Goal: Information Seeking & Learning: Learn about a topic

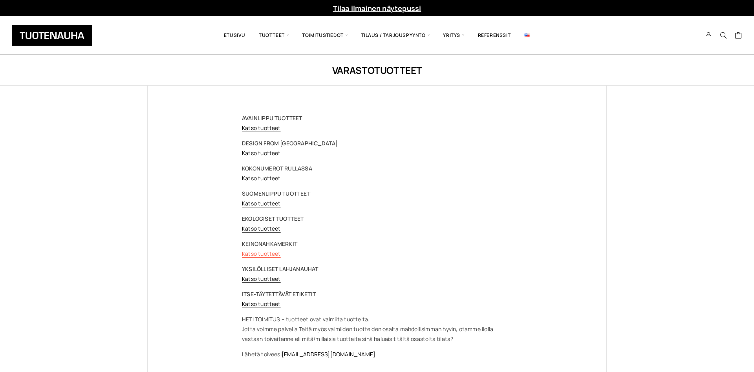
click at [267, 255] on link "Katso tuotteet" at bounding box center [261, 253] width 39 height 7
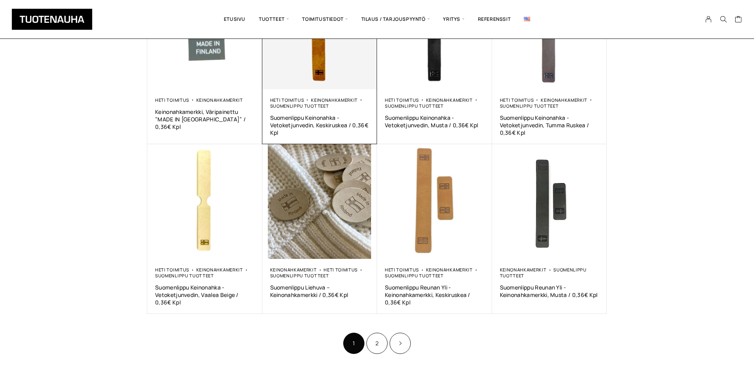
scroll to position [280, 0]
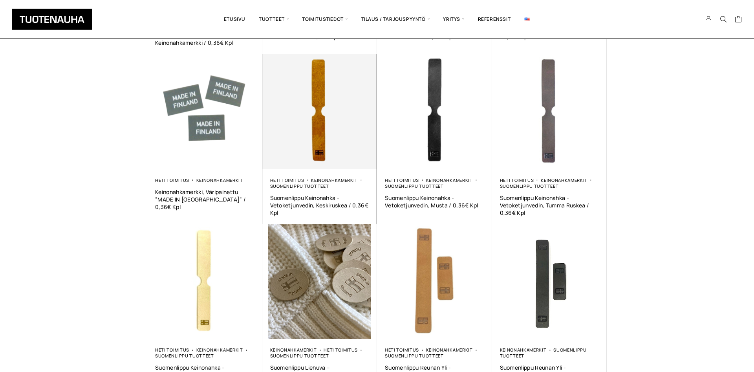
click at [315, 96] on img at bounding box center [319, 111] width 115 height 115
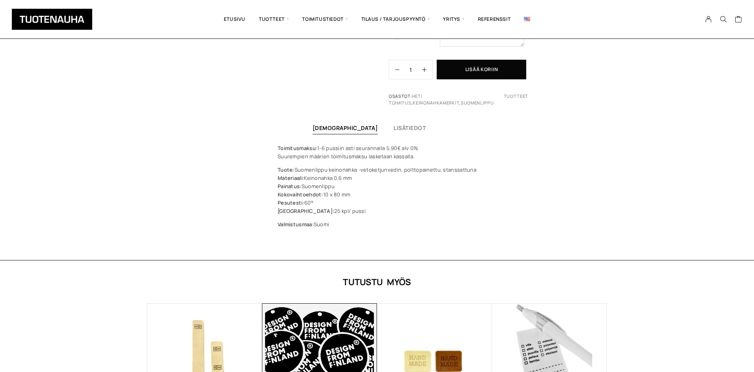
scroll to position [441, 0]
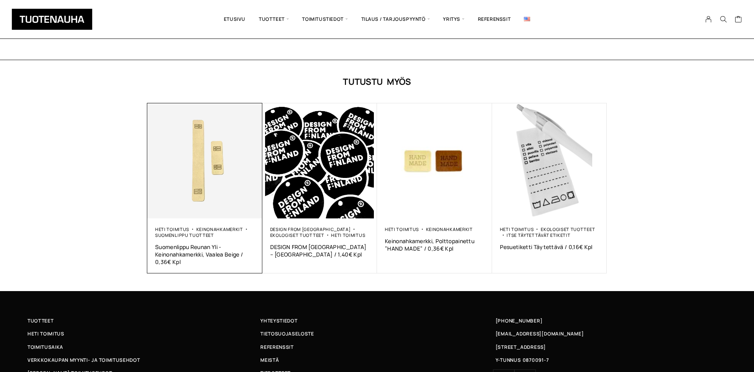
click at [209, 183] on img at bounding box center [204, 160] width 115 height 115
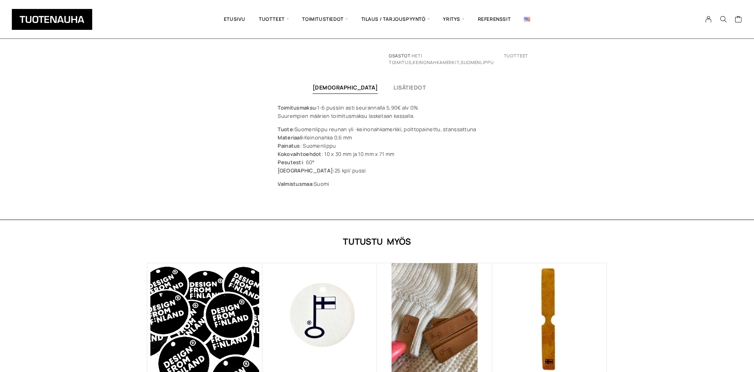
scroll to position [320, 0]
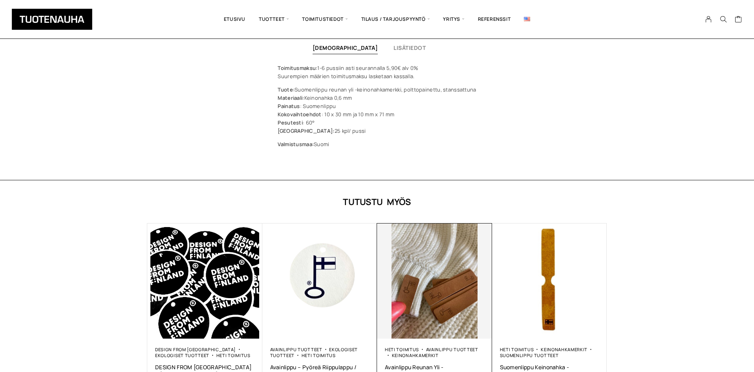
click at [421, 280] on img at bounding box center [434, 280] width 115 height 115
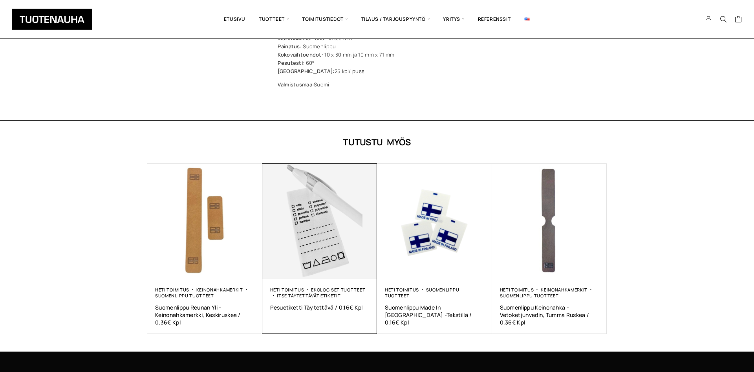
scroll to position [441, 0]
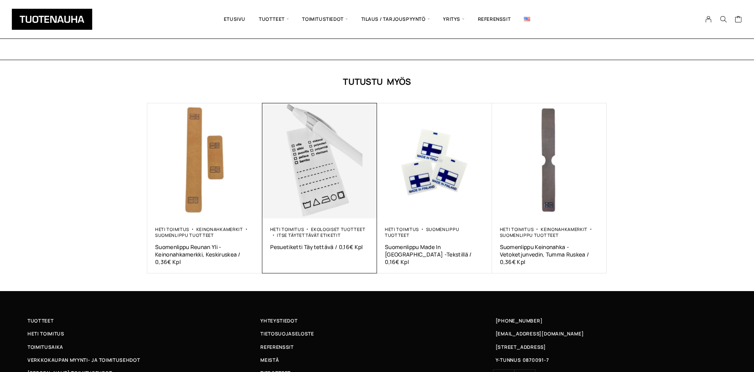
click at [311, 155] on img at bounding box center [319, 160] width 115 height 115
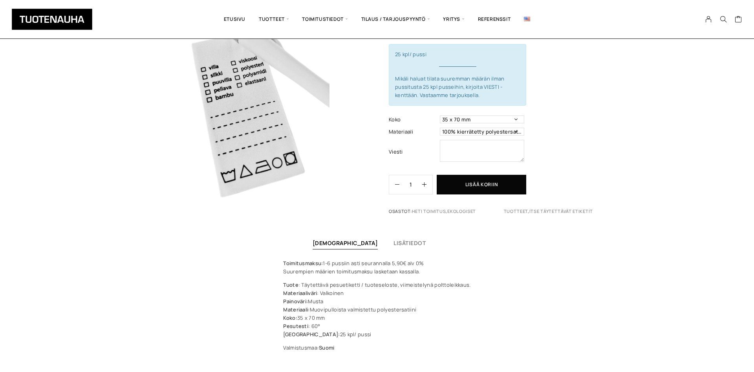
scroll to position [120, 0]
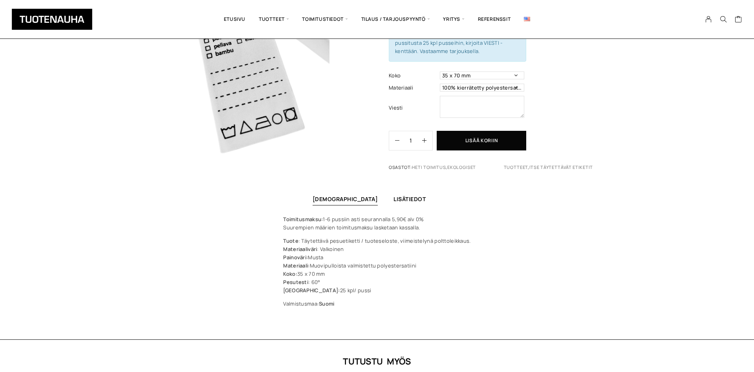
click at [394, 195] on link "Lisätiedot" at bounding box center [410, 198] width 32 height 7
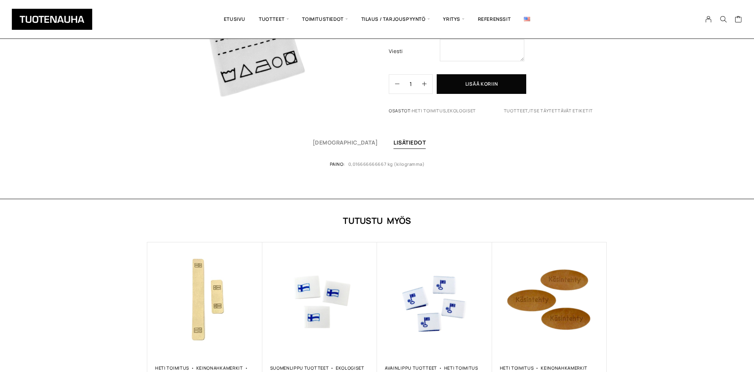
scroll to position [160, 0]
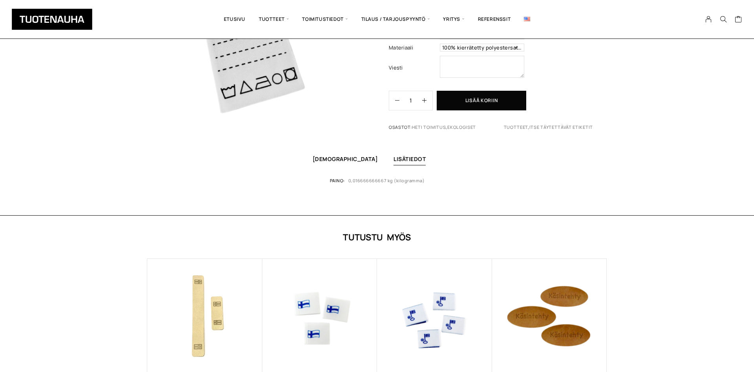
click at [346, 155] on link "[DEMOGRAPHIC_DATA]" at bounding box center [346, 158] width 66 height 7
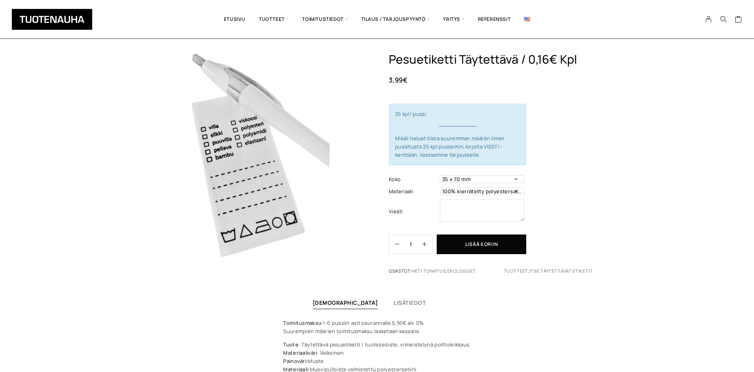
scroll to position [0, 0]
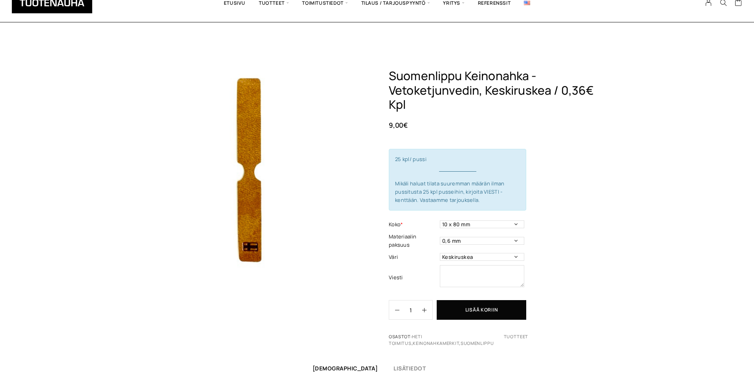
scroll to position [441, 0]
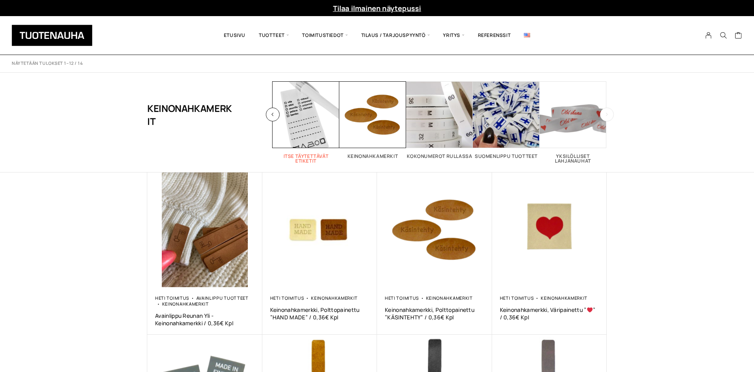
click at [301, 159] on h2 "Itse täytettävät etiketit 2" at bounding box center [306, 158] width 67 height 9
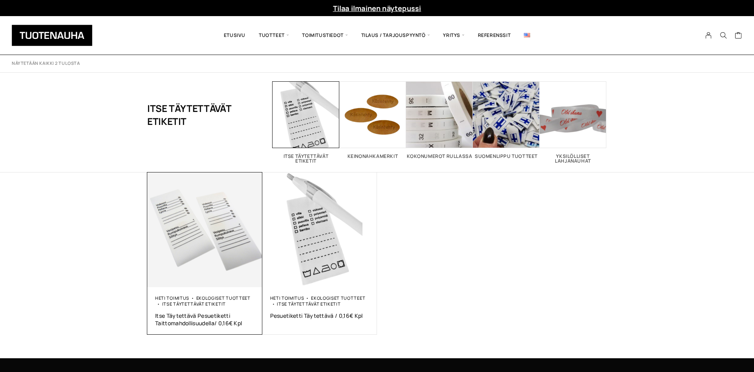
click at [205, 222] on img at bounding box center [204, 229] width 115 height 115
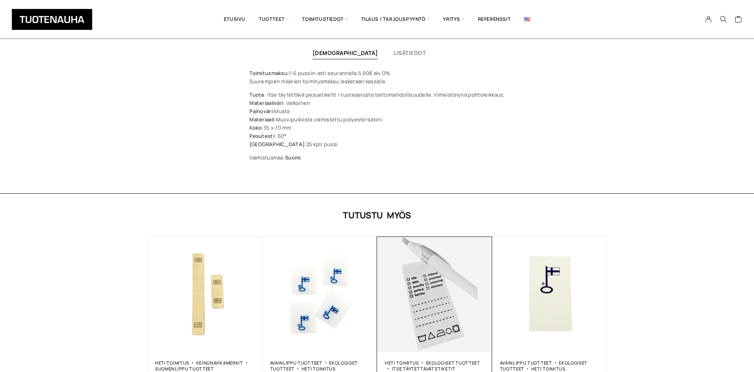
scroll to position [361, 0]
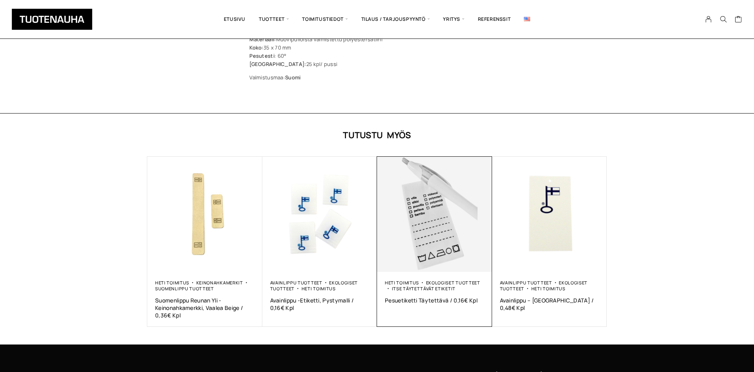
click at [427, 216] on img at bounding box center [434, 214] width 115 height 115
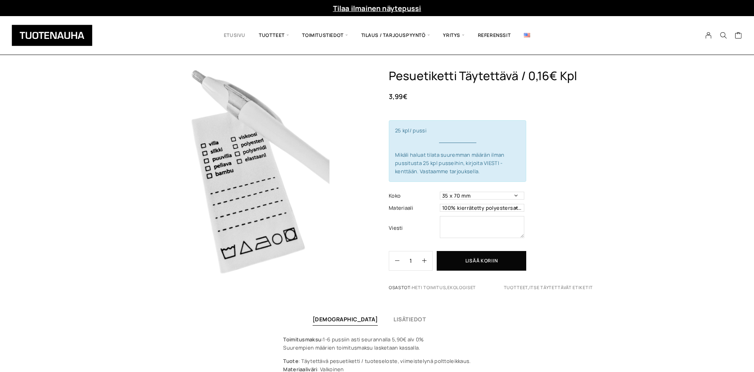
click at [227, 32] on link "Etusivu" at bounding box center [234, 35] width 35 height 27
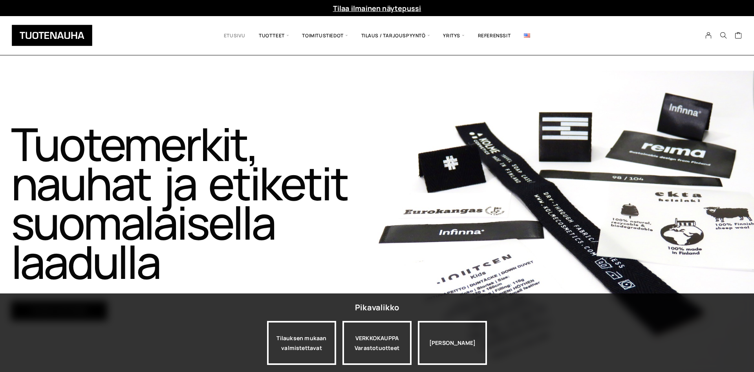
click at [233, 37] on link "Etusivu" at bounding box center [234, 35] width 35 height 27
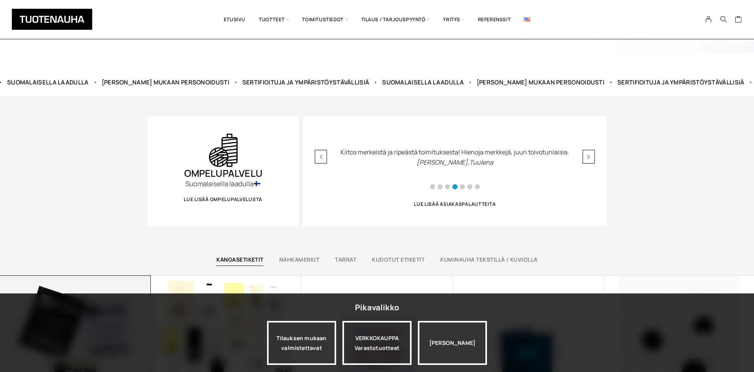
scroll to position [521, 0]
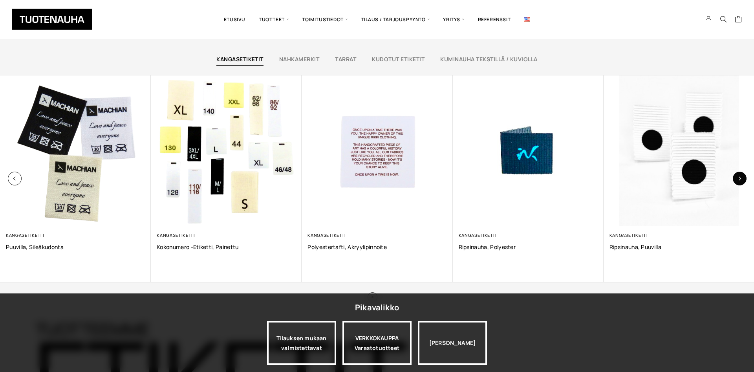
click at [742, 174] on button "button" at bounding box center [740, 179] width 14 height 14
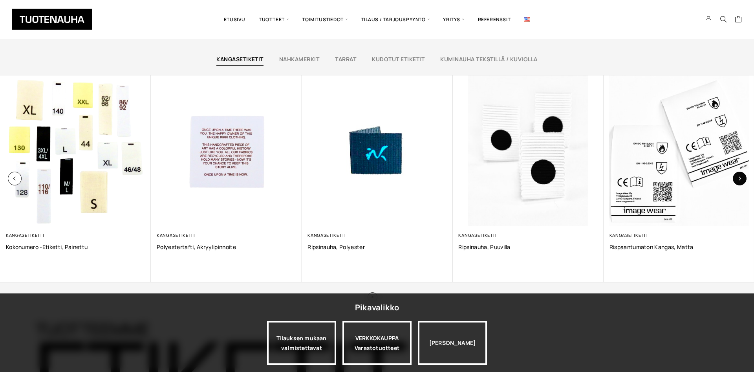
click at [742, 174] on button "button" at bounding box center [740, 179] width 14 height 14
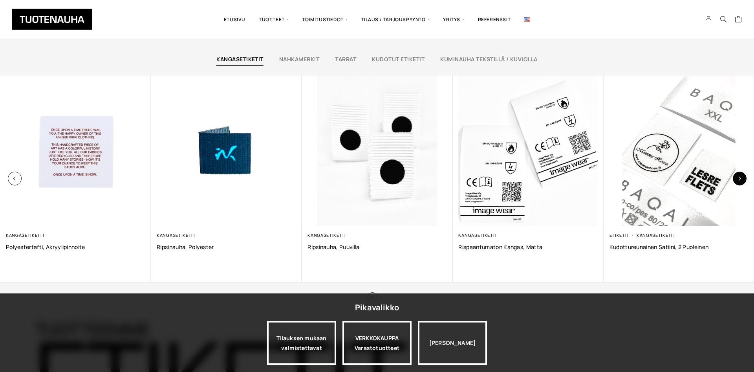
click at [742, 174] on button "button" at bounding box center [740, 179] width 14 height 14
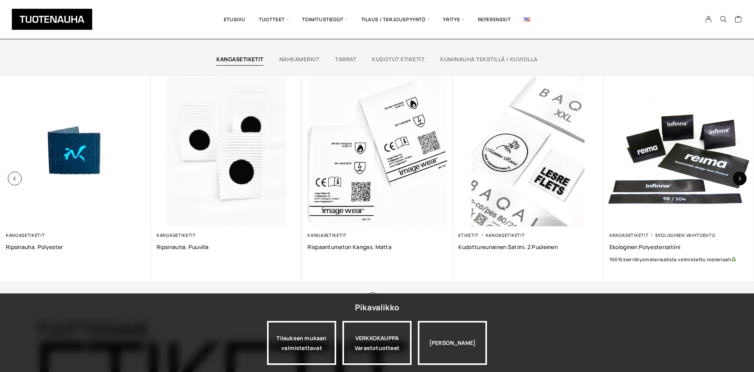
click at [742, 174] on button "button" at bounding box center [740, 179] width 14 height 14
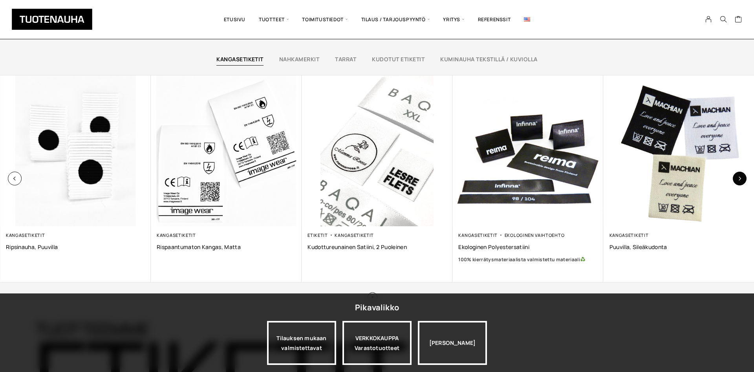
click at [742, 174] on button "button" at bounding box center [740, 179] width 14 height 14
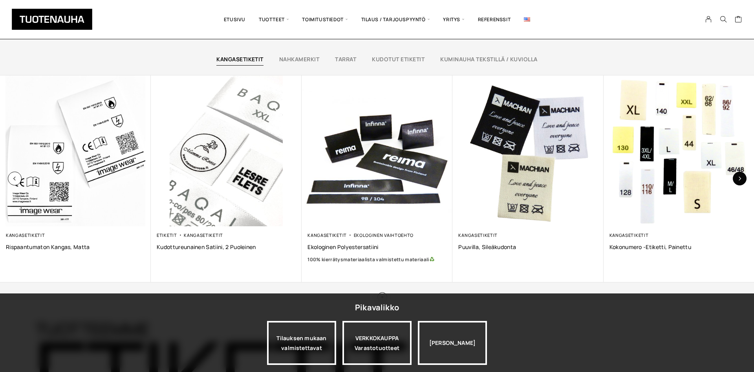
click at [742, 174] on button "button" at bounding box center [740, 179] width 14 height 14
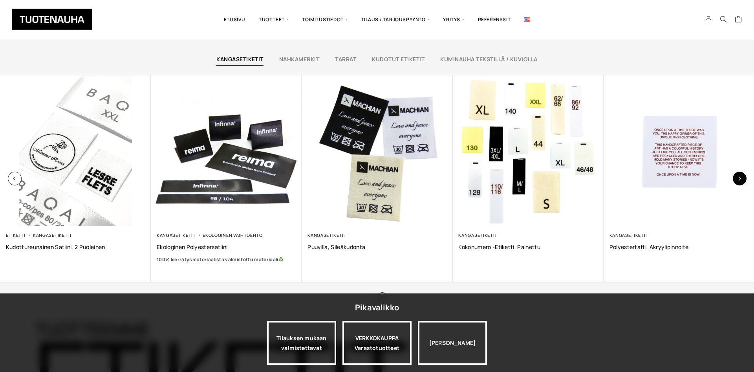
click at [742, 174] on button "button" at bounding box center [740, 179] width 14 height 14
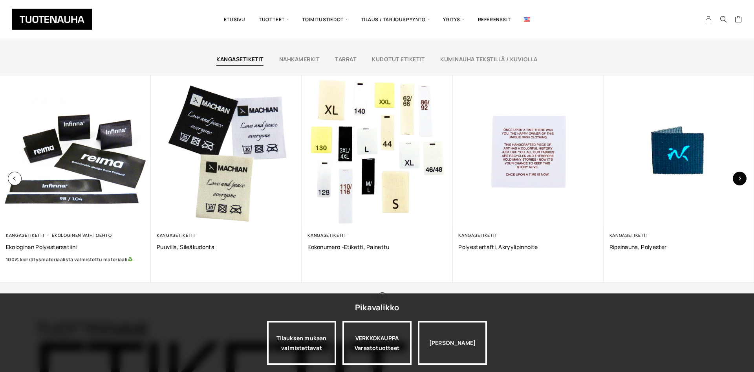
click at [742, 174] on button "button" at bounding box center [740, 179] width 14 height 14
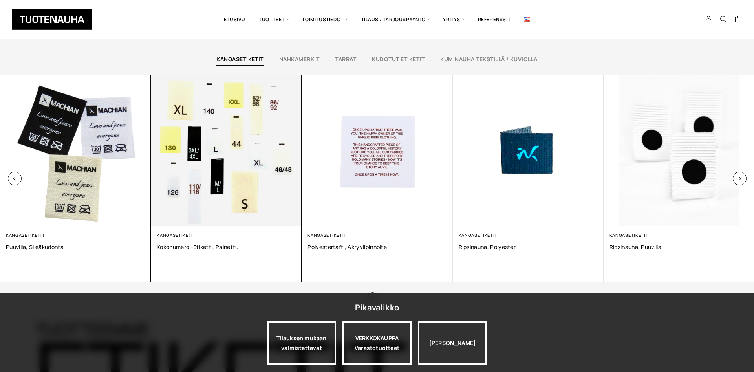
click at [204, 167] on img at bounding box center [226, 150] width 151 height 151
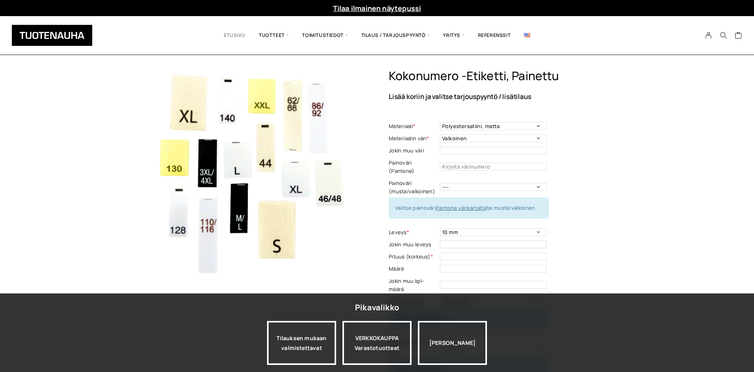
click at [232, 38] on link "Etusivu" at bounding box center [234, 35] width 35 height 27
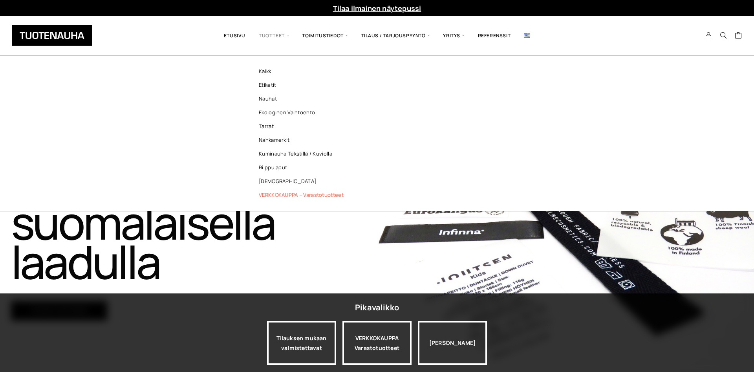
click at [285, 192] on link "VERKKOKAUPPA – Varastotuotteet" at bounding box center [303, 195] width 114 height 14
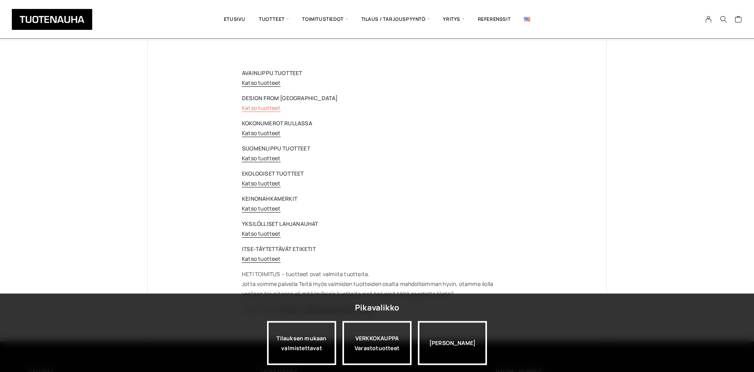
scroll to position [80, 0]
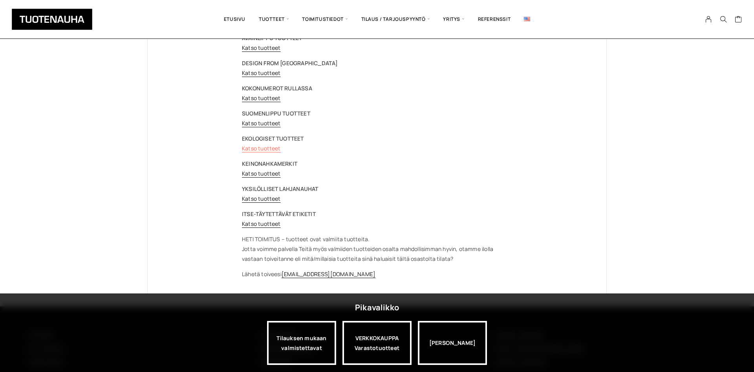
click at [271, 148] on link "Katso tuotteet" at bounding box center [261, 148] width 39 height 7
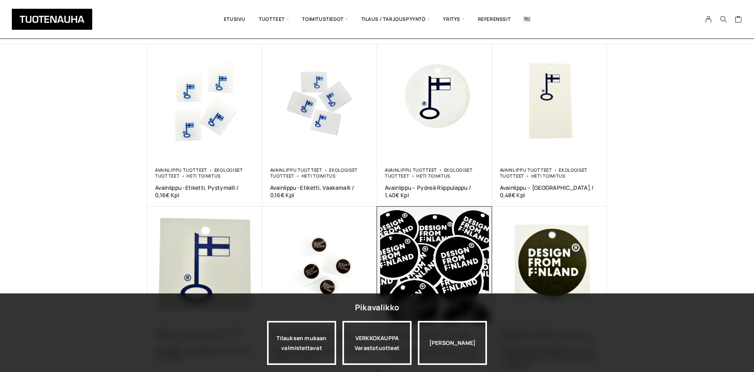
scroll to position [8, 0]
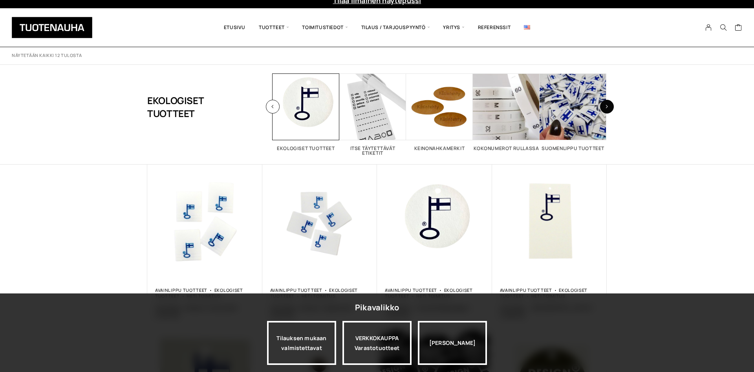
click at [606, 106] on icon "button" at bounding box center [606, 106] width 3 height 4
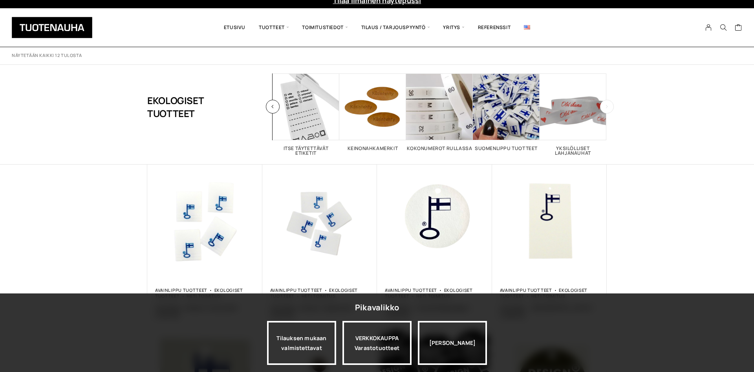
click at [606, 106] on icon "button" at bounding box center [606, 106] width 3 height 4
click at [573, 126] on span "Visit product category Yksilölliset lahjanauhat" at bounding box center [573, 106] width 67 height 67
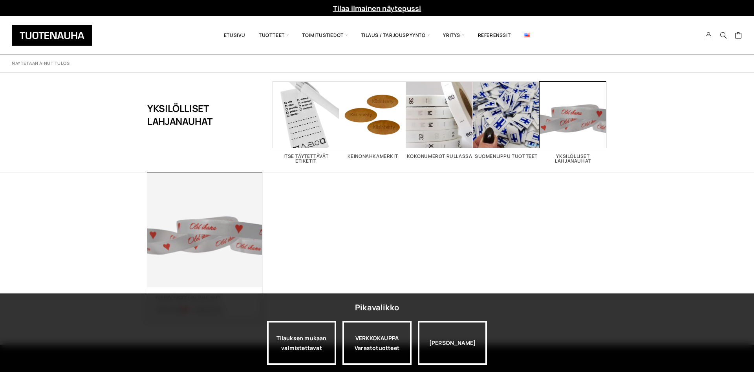
click at [219, 251] on img at bounding box center [204, 229] width 115 height 115
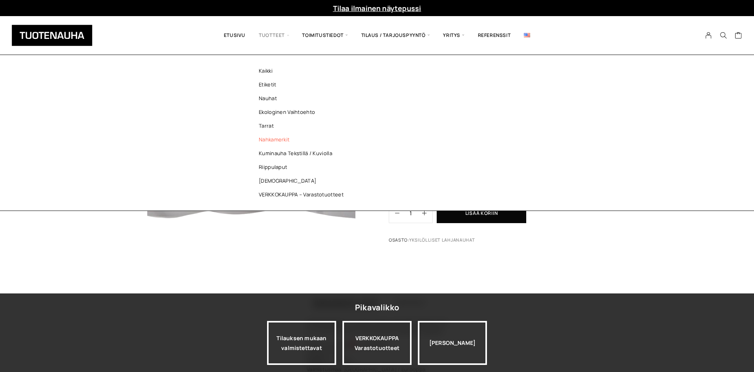
click at [270, 137] on link "Nahkamerkit" at bounding box center [303, 140] width 114 height 14
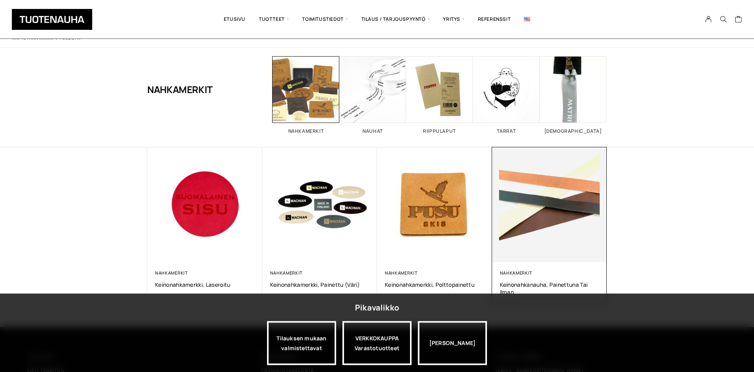
scroll to position [40, 0]
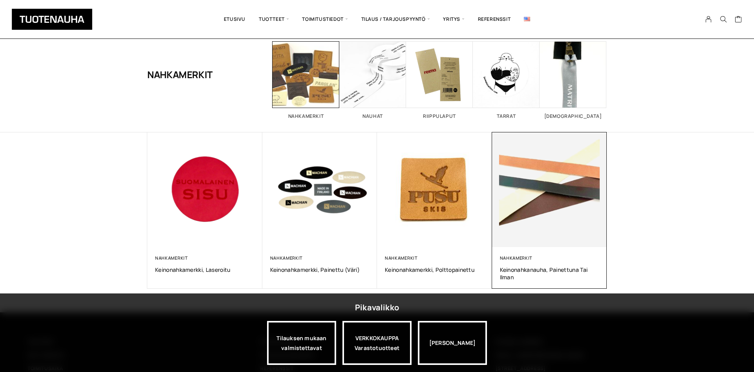
click at [564, 183] on img at bounding box center [549, 189] width 121 height 121
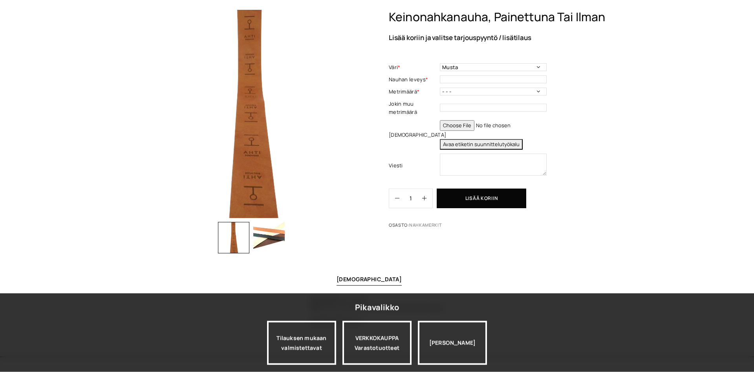
scroll to position [80, 0]
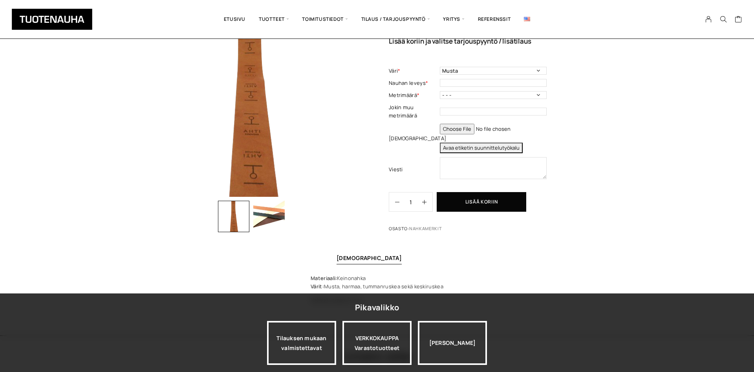
click at [264, 214] on img "button" at bounding box center [268, 216] width 31 height 31
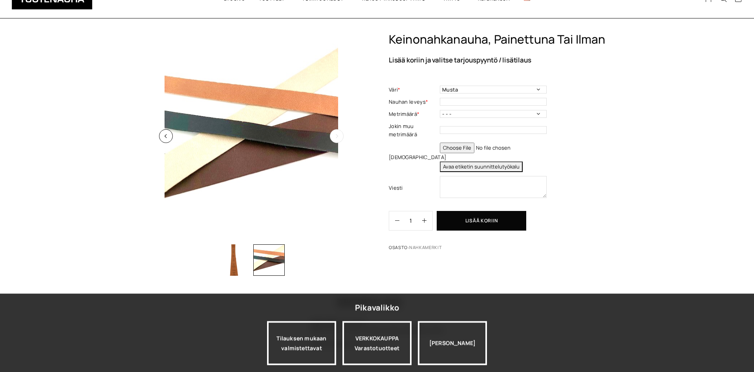
scroll to position [0, 0]
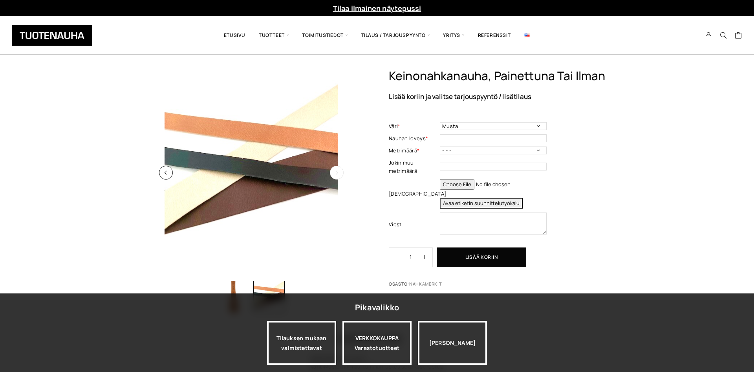
click at [332, 177] on button "button" at bounding box center [337, 173] width 14 height 14
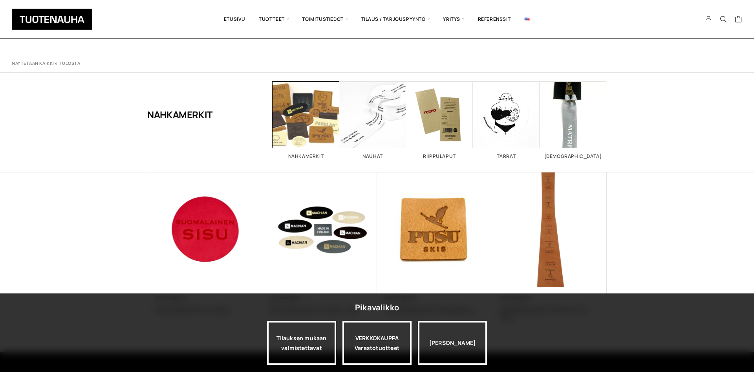
scroll to position [40, 0]
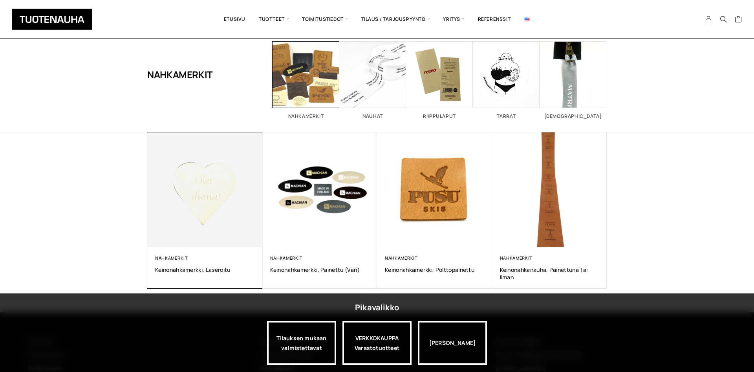
click at [216, 178] on img at bounding box center [205, 189] width 121 height 121
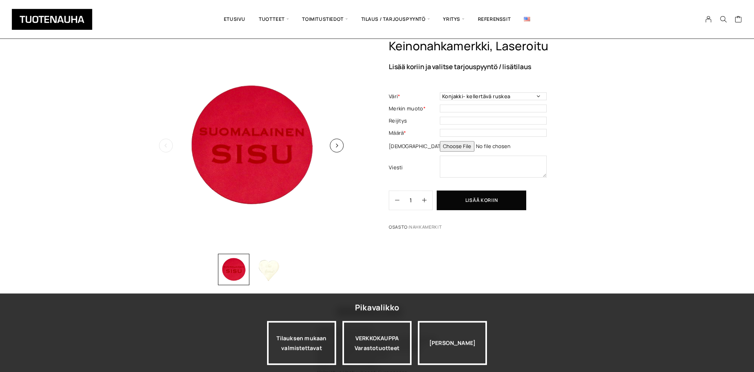
scroll to position [40, 0]
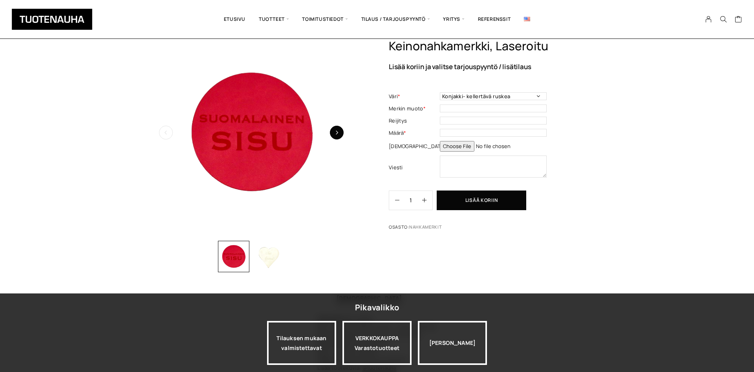
click at [336, 132] on icon "button" at bounding box center [337, 132] width 4 height 4
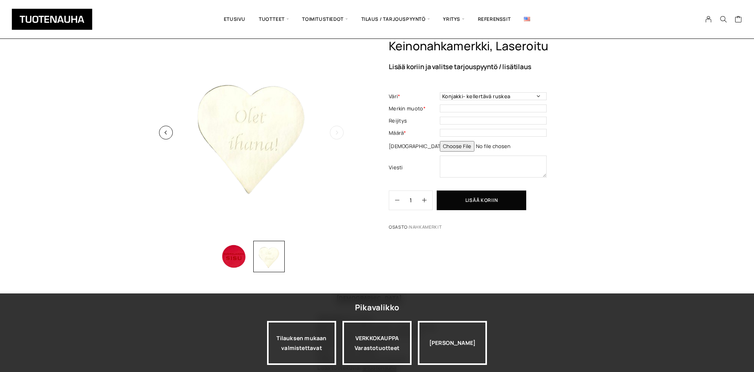
click at [336, 132] on icon "button" at bounding box center [337, 132] width 4 height 4
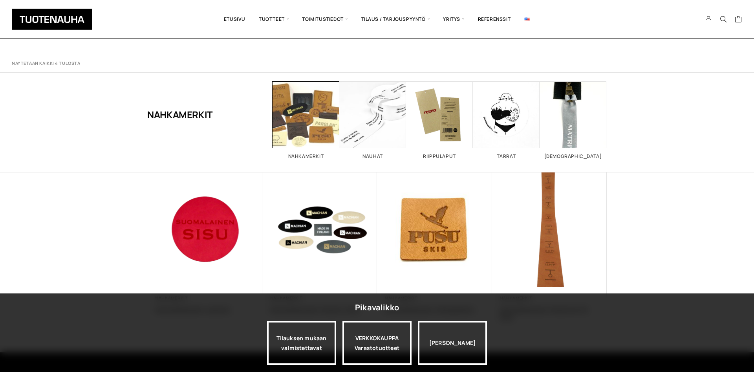
scroll to position [40, 0]
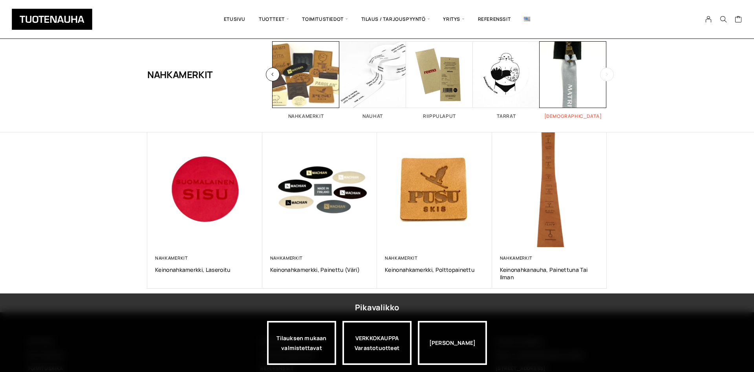
click at [571, 61] on span "Visit product category Vedin" at bounding box center [573, 74] width 67 height 67
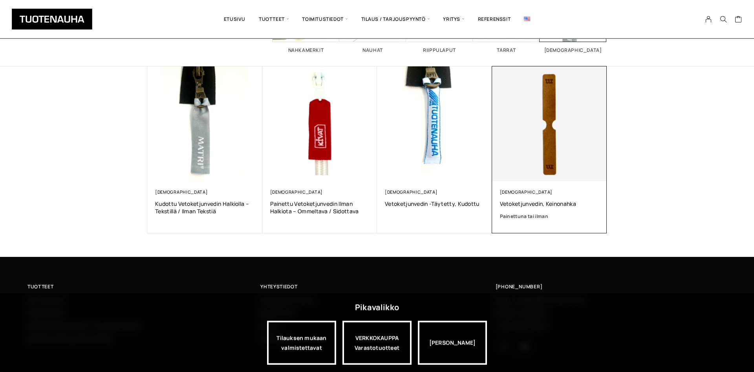
scroll to position [120, 0]
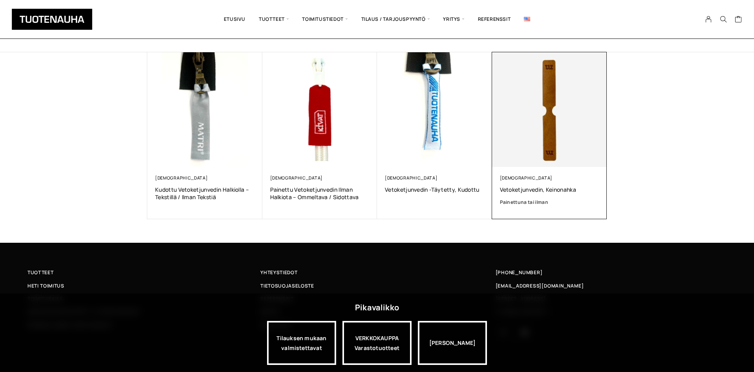
click at [538, 106] on img at bounding box center [549, 109] width 115 height 115
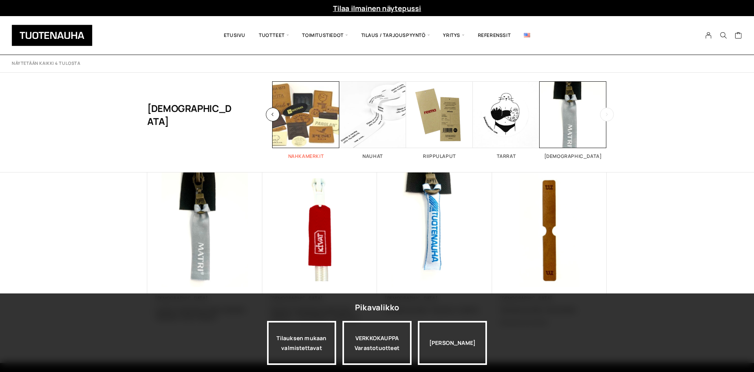
click at [287, 122] on span "Visit product category Nahkamerkit" at bounding box center [306, 114] width 67 height 67
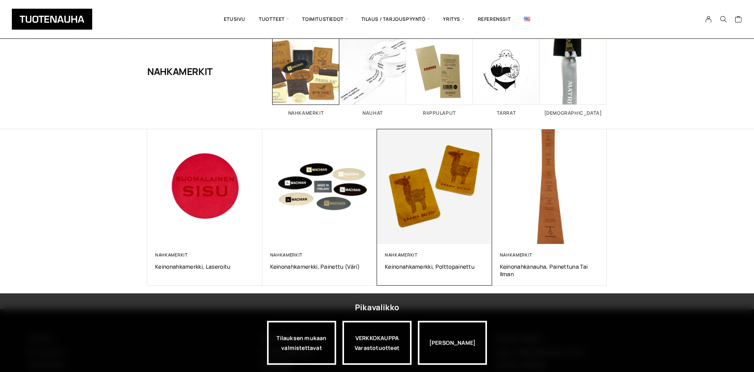
scroll to position [80, 0]
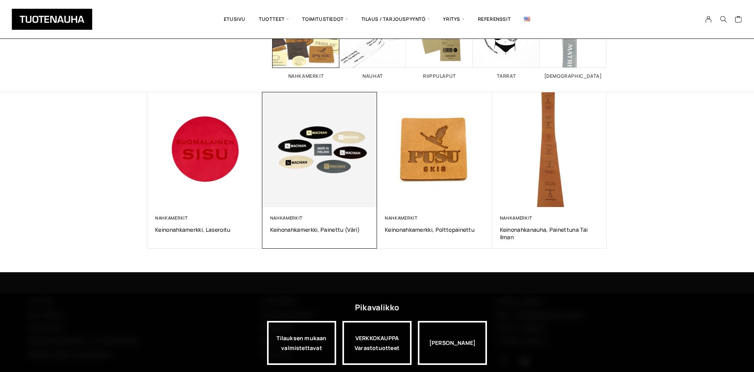
click at [332, 149] on img at bounding box center [319, 149] width 115 height 115
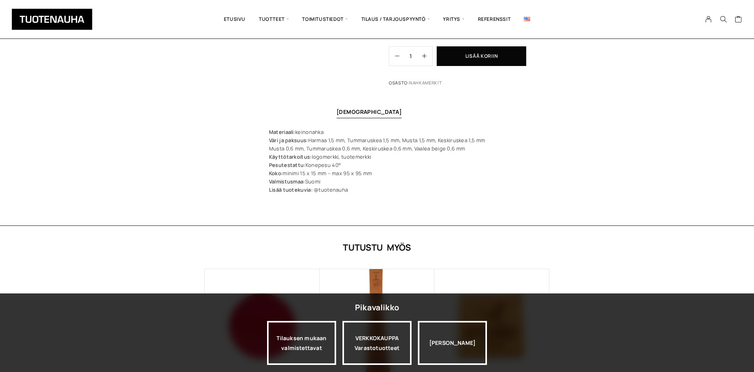
scroll to position [80, 0]
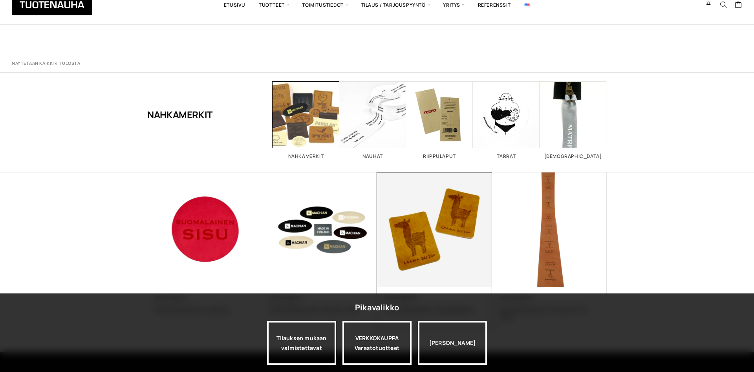
scroll to position [80, 0]
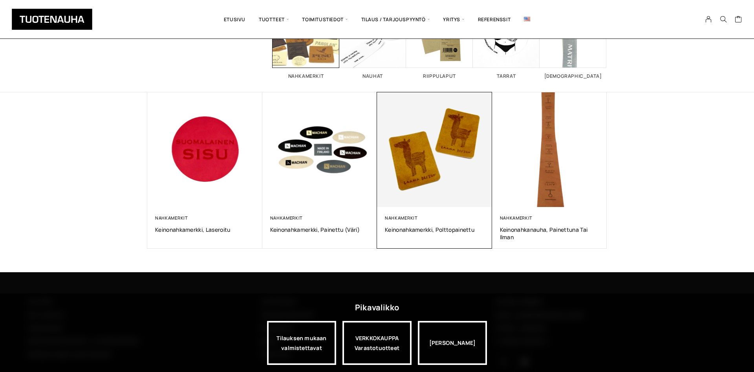
click at [431, 166] on img at bounding box center [434, 149] width 121 height 121
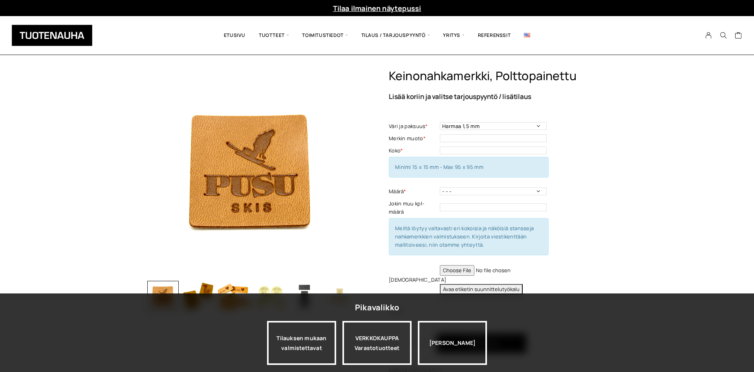
click at [188, 298] on img "button" at bounding box center [198, 296] width 31 height 31
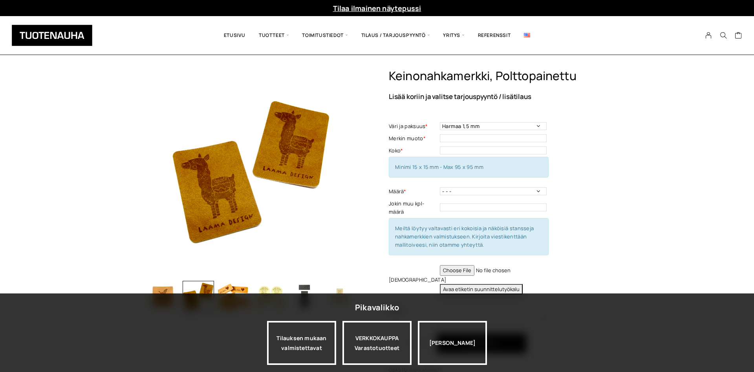
click at [225, 299] on img "button" at bounding box center [233, 296] width 31 height 31
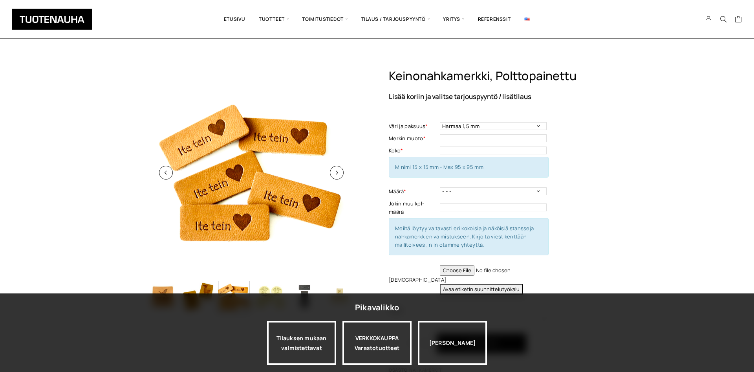
scroll to position [40, 0]
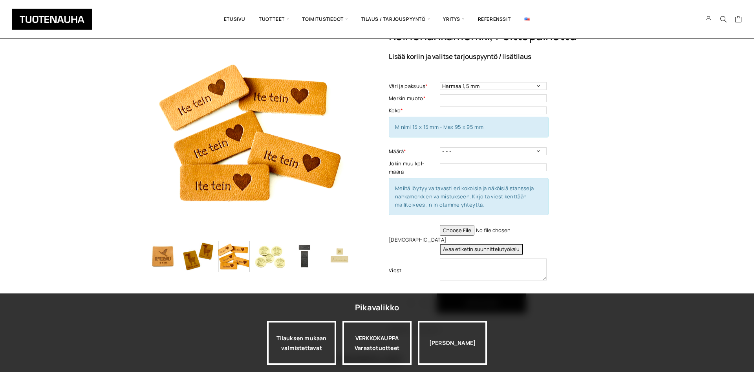
click at [271, 254] on img "button" at bounding box center [268, 256] width 31 height 31
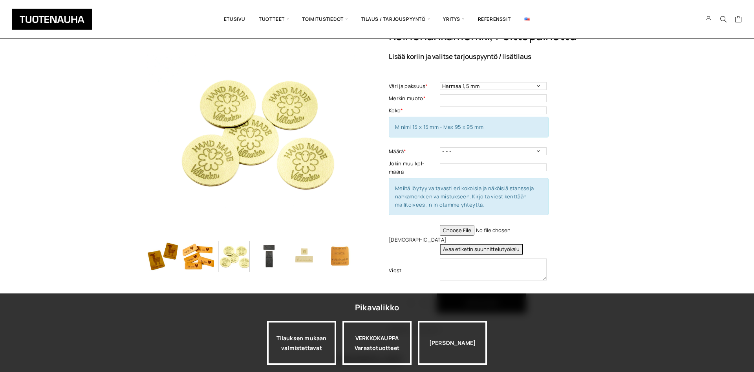
click at [293, 253] on img "button" at bounding box center [304, 256] width 31 height 31
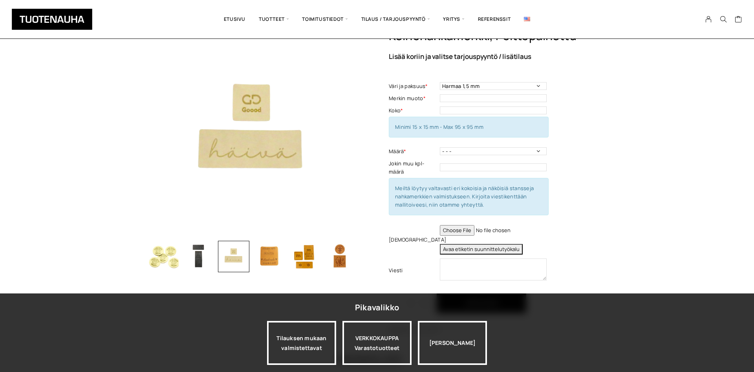
click at [271, 249] on img "button" at bounding box center [268, 256] width 31 height 31
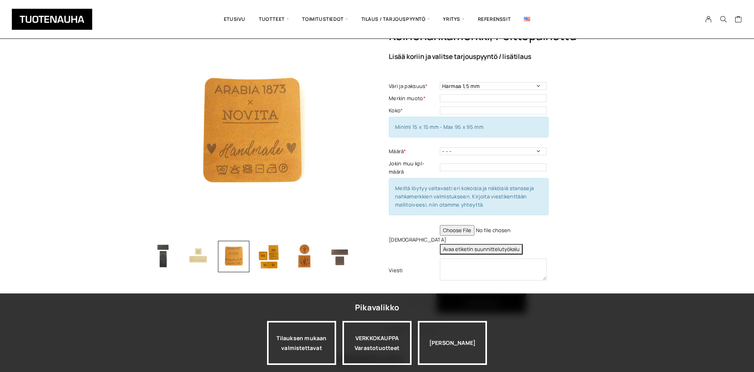
click at [269, 250] on img "button" at bounding box center [268, 256] width 31 height 31
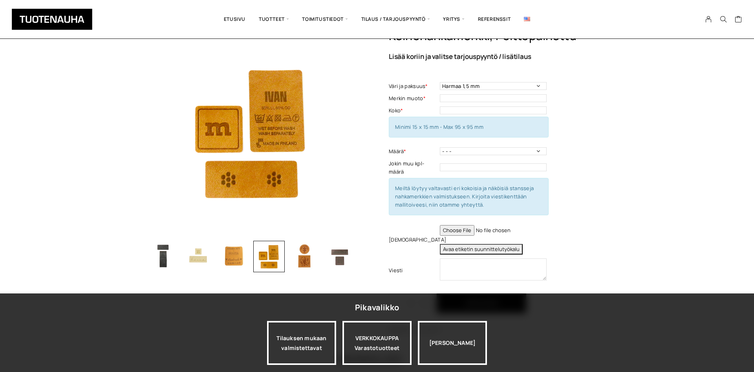
click at [241, 248] on img "button" at bounding box center [233, 256] width 31 height 31
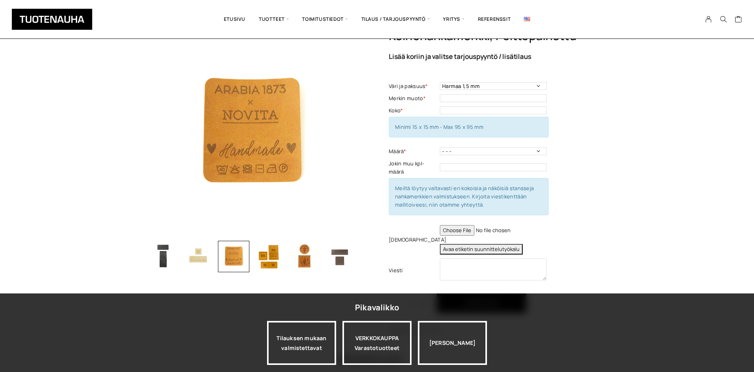
click at [275, 253] on img "button" at bounding box center [268, 256] width 31 height 31
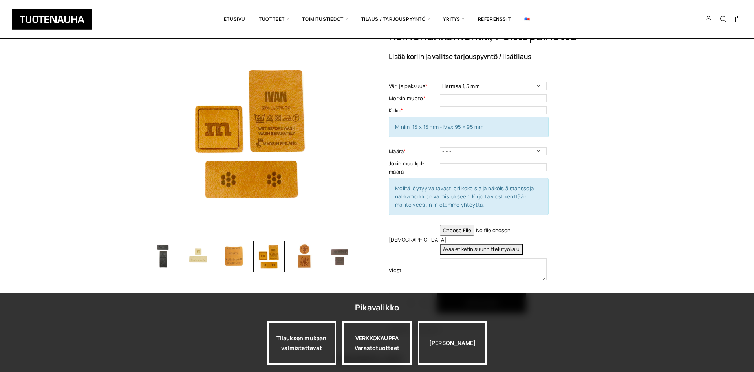
click at [303, 260] on img "button" at bounding box center [304, 256] width 31 height 31
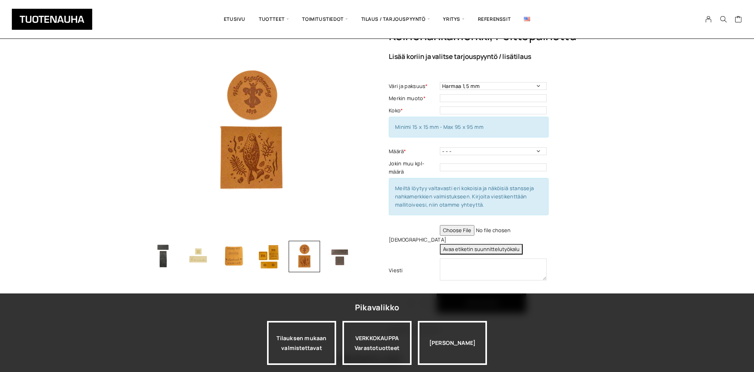
click at [303, 258] on div at bounding box center [304, 256] width 31 height 31
click at [333, 264] on img "button" at bounding box center [339, 256] width 31 height 31
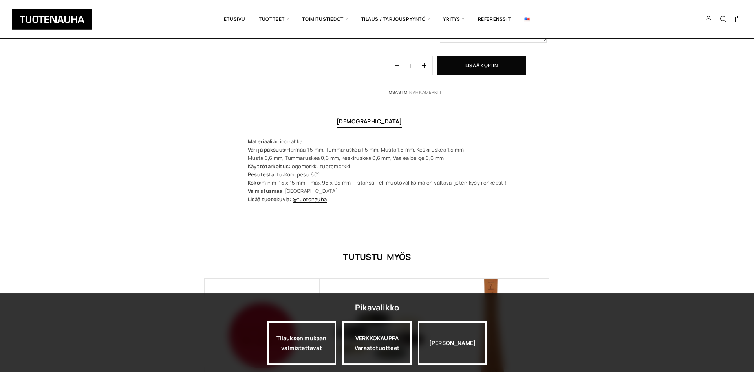
scroll to position [280, 0]
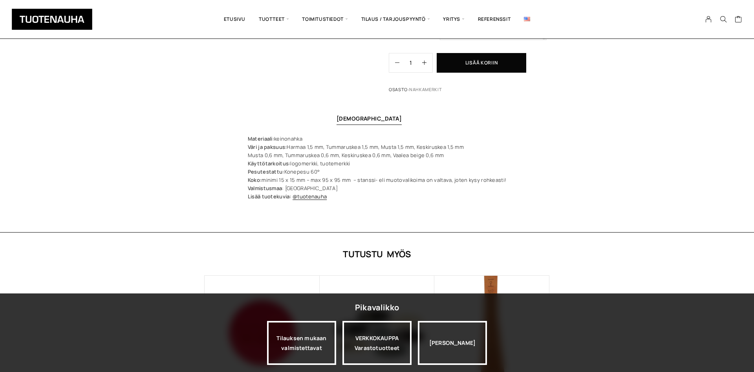
click at [371, 116] on link "[DEMOGRAPHIC_DATA]" at bounding box center [370, 118] width 66 height 7
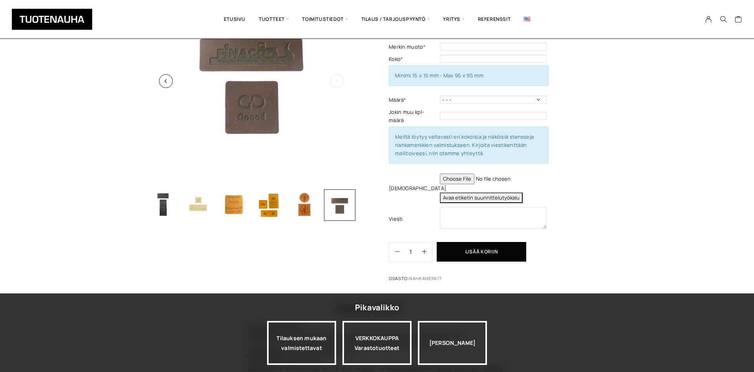
scroll to position [0, 0]
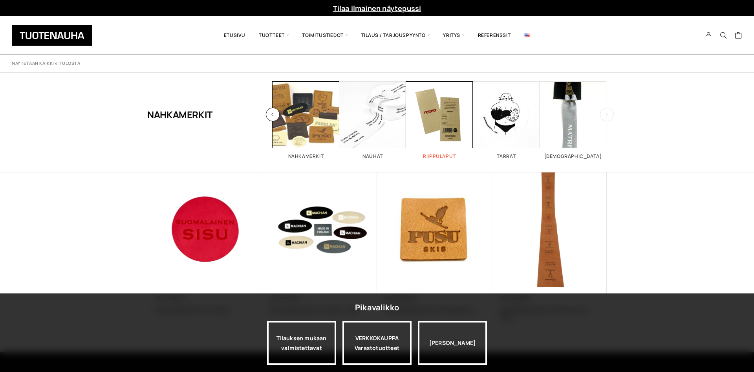
click at [458, 133] on span "Visit product category Riippulaput" at bounding box center [439, 114] width 67 height 67
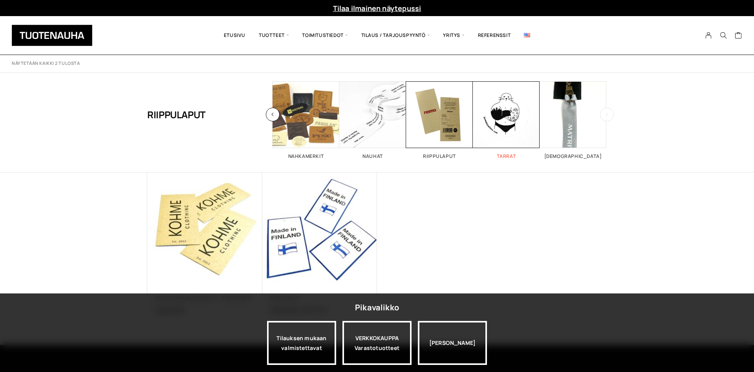
click at [504, 121] on span "Visit product category Tarrat" at bounding box center [506, 114] width 67 height 67
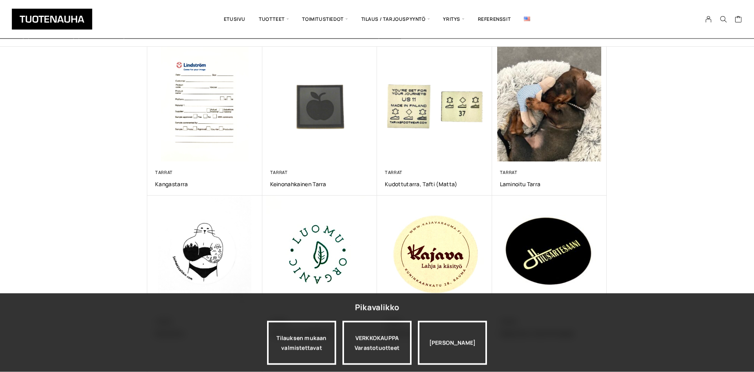
scroll to position [120, 0]
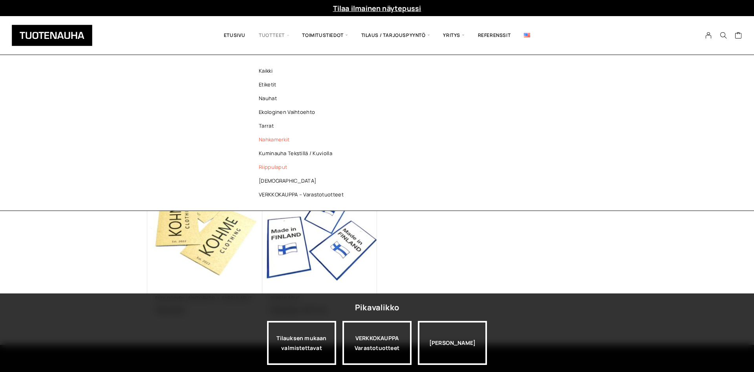
click at [276, 135] on link "Nahkamerkit" at bounding box center [303, 140] width 114 height 14
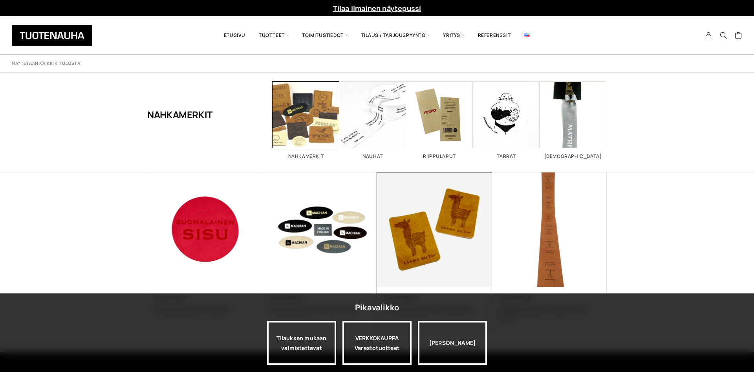
click at [438, 225] on img at bounding box center [434, 229] width 121 height 121
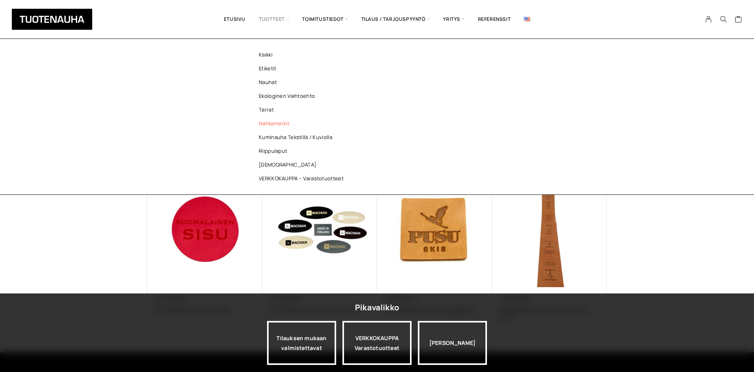
scroll to position [40, 0]
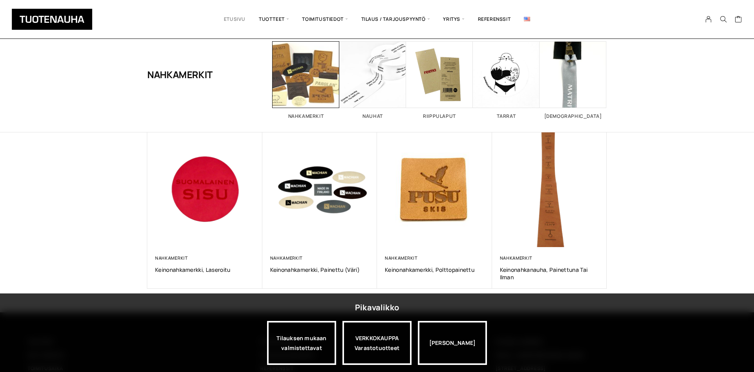
click at [229, 15] on link "Etusivu" at bounding box center [234, 19] width 35 height 27
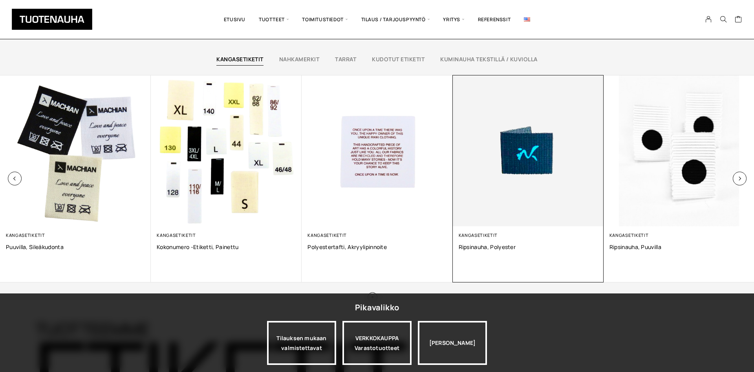
scroll to position [561, 0]
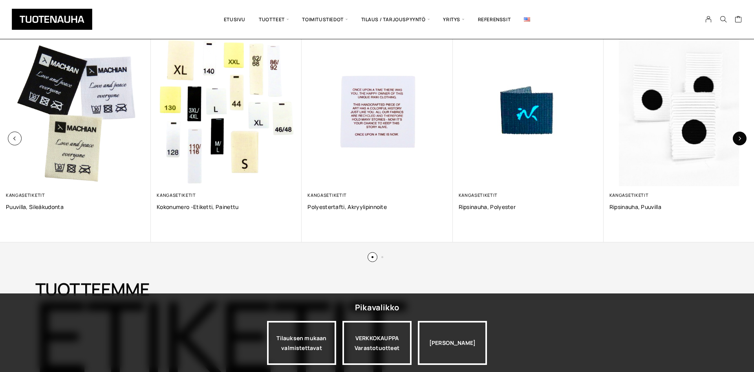
click at [740, 137] on icon "button" at bounding box center [740, 138] width 4 height 4
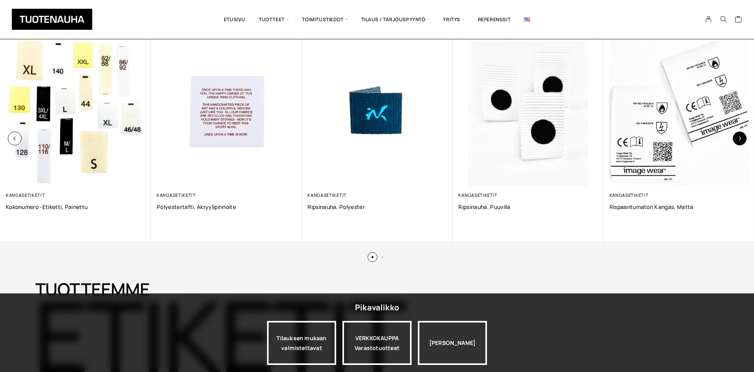
click at [740, 137] on icon "button" at bounding box center [740, 138] width 4 height 4
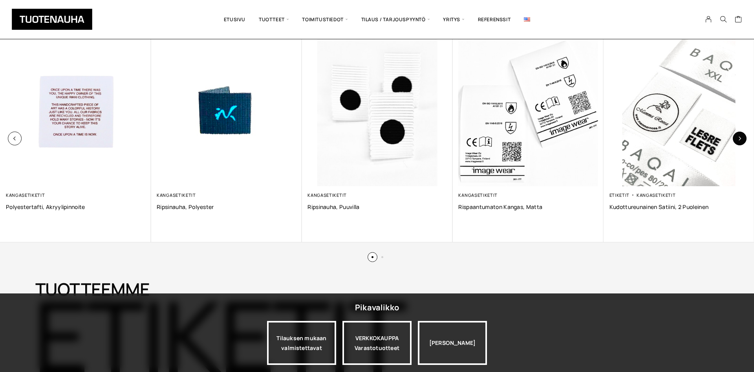
click at [740, 137] on icon "button" at bounding box center [740, 138] width 4 height 4
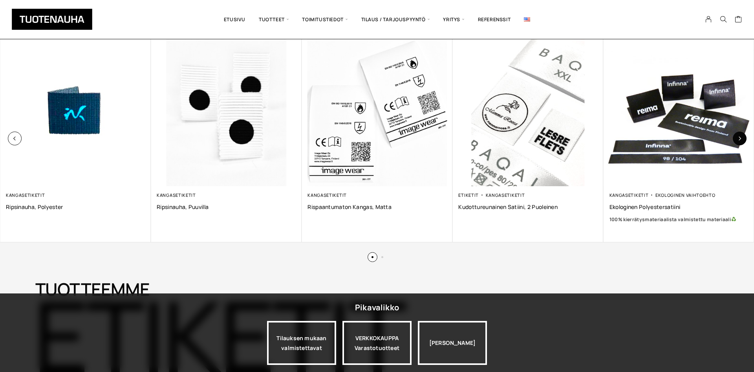
click at [740, 137] on icon "button" at bounding box center [740, 138] width 4 height 4
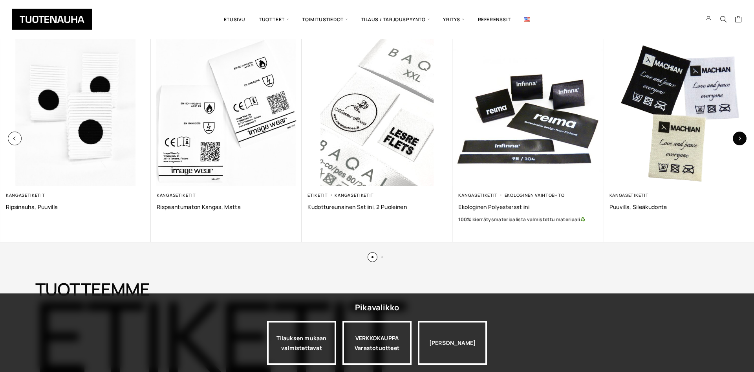
click at [740, 137] on icon "button" at bounding box center [740, 138] width 4 height 4
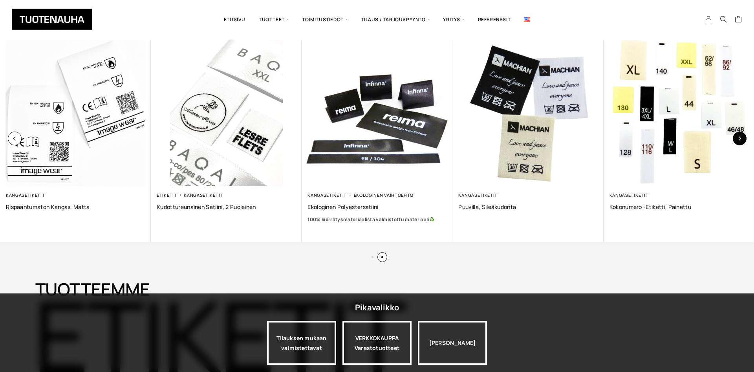
click at [740, 137] on icon "button" at bounding box center [740, 138] width 4 height 4
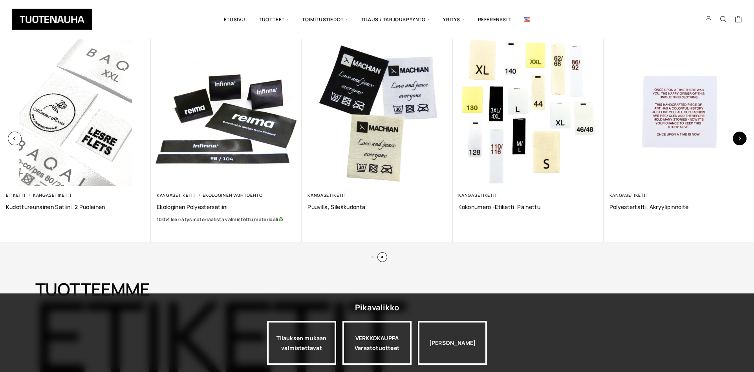
click at [740, 137] on icon "button" at bounding box center [740, 138] width 4 height 4
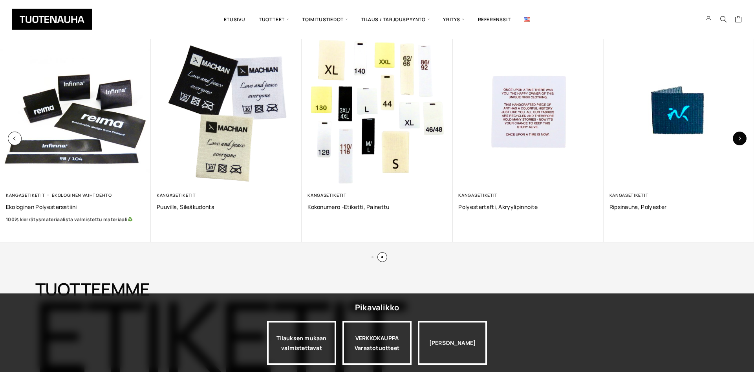
click at [740, 137] on icon "button" at bounding box center [740, 138] width 4 height 4
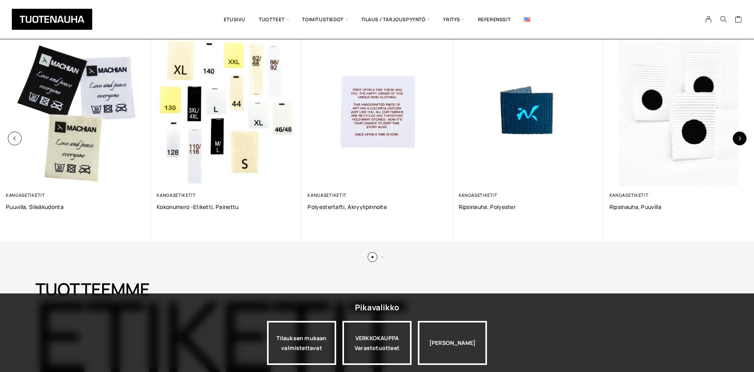
click at [740, 137] on icon "button" at bounding box center [740, 138] width 4 height 4
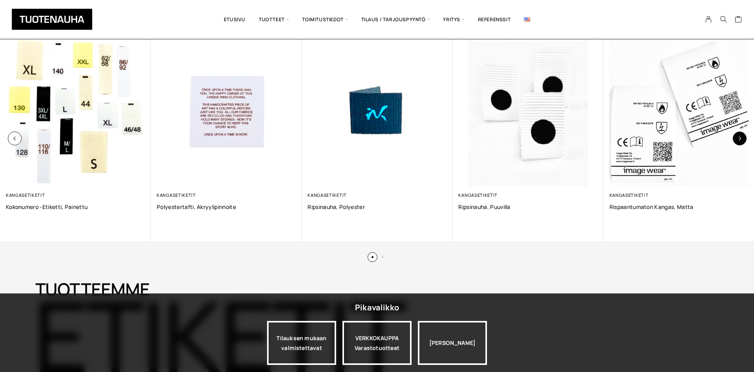
click at [740, 137] on icon "button" at bounding box center [740, 138] width 4 height 4
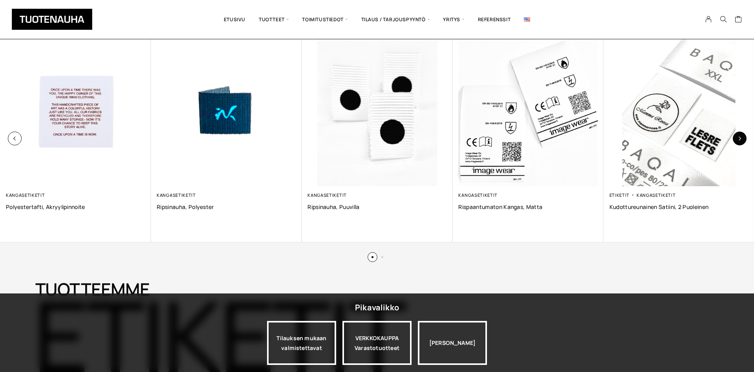
click at [740, 137] on icon "button" at bounding box center [740, 138] width 4 height 4
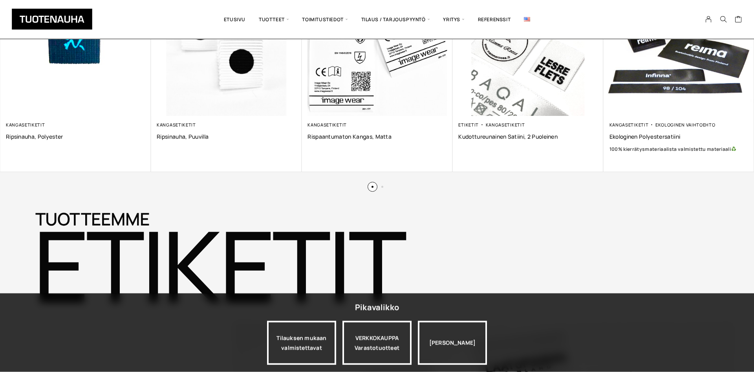
scroll to position [681, 0]
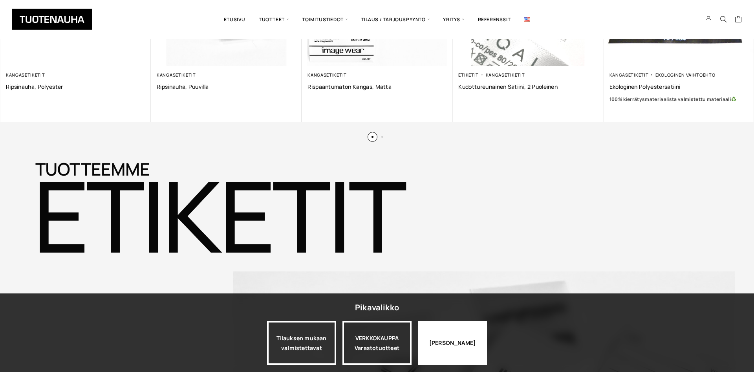
click at [449, 342] on div "Jatka katselua" at bounding box center [452, 343] width 69 height 44
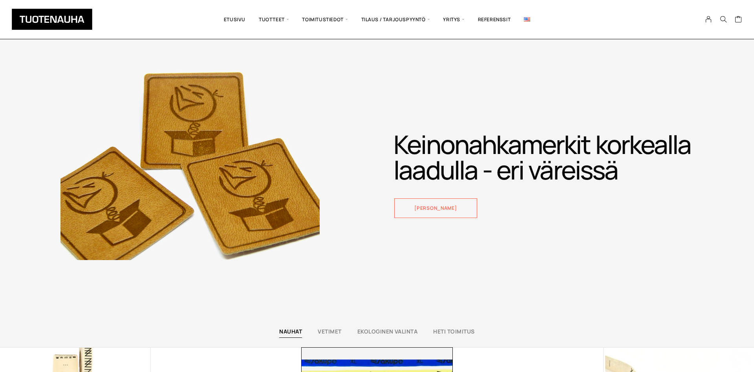
scroll to position [2003, 0]
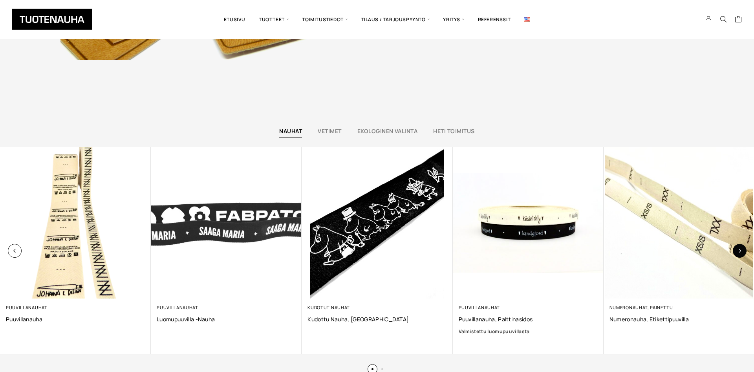
click at [737, 248] on button "button" at bounding box center [740, 251] width 14 height 14
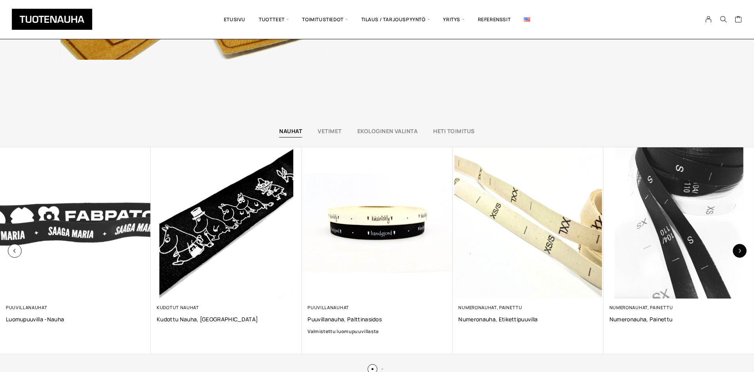
click at [737, 248] on button "button" at bounding box center [740, 251] width 14 height 14
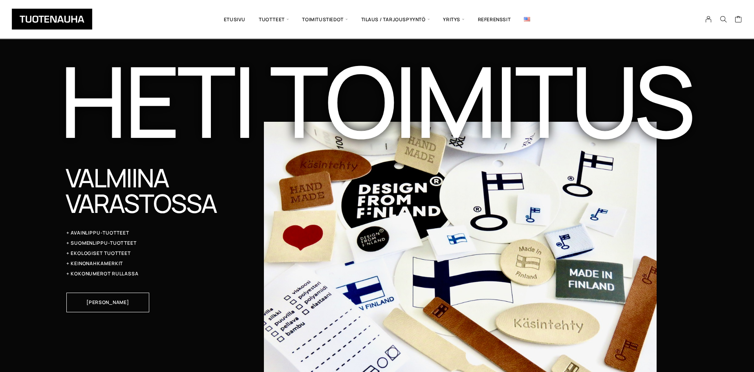
scroll to position [2404, 0]
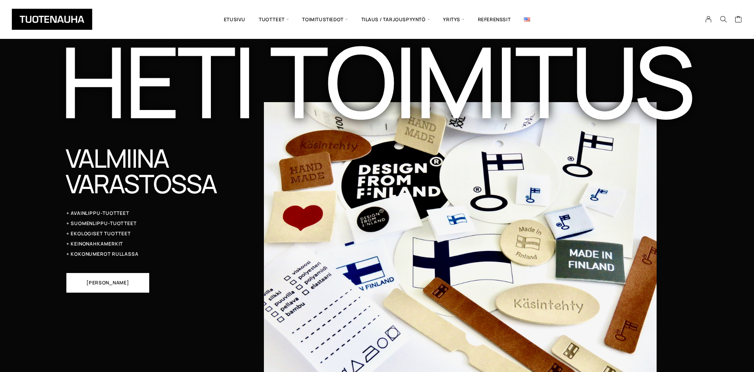
click at [123, 281] on span "Katso tuotteita" at bounding box center [107, 282] width 42 height 5
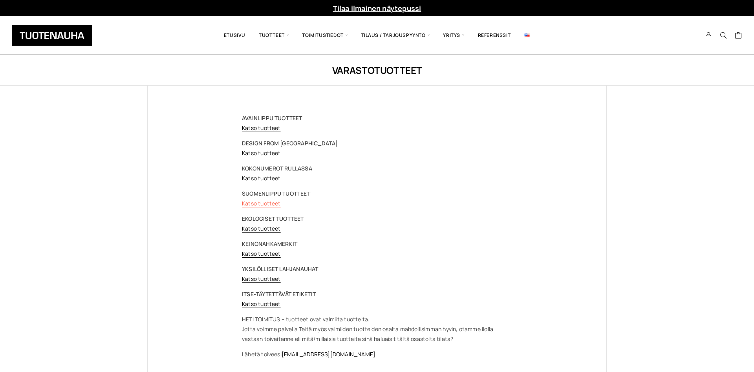
click at [256, 203] on link "Katso tuotteet" at bounding box center [261, 203] width 39 height 7
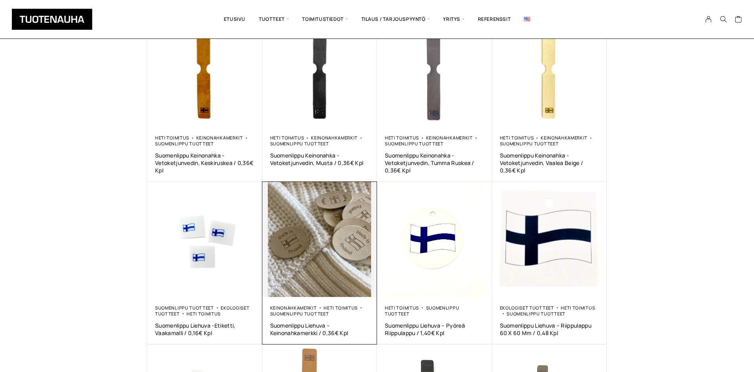
scroll to position [80, 0]
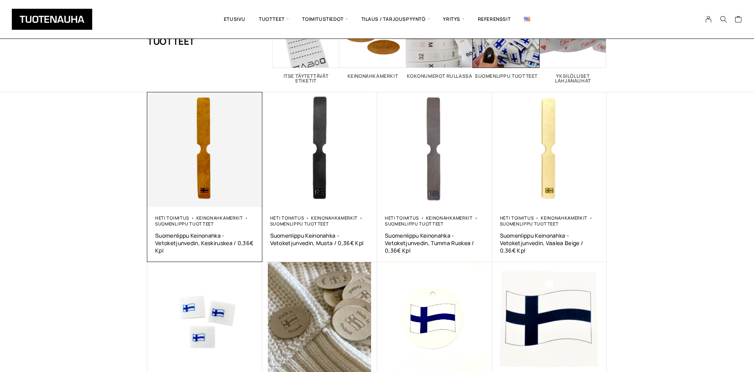
click at [211, 153] on img at bounding box center [204, 149] width 115 height 115
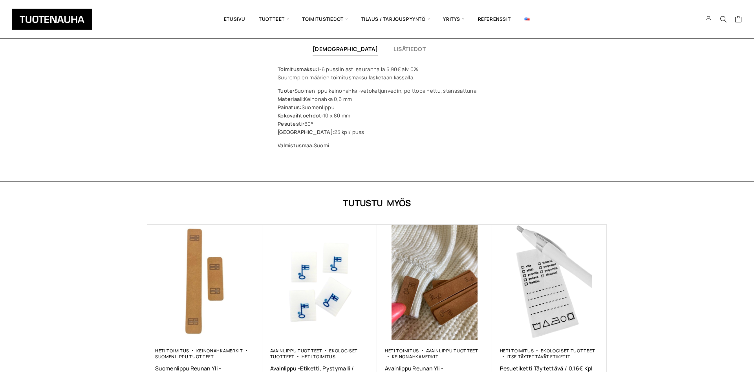
scroll to position [361, 0]
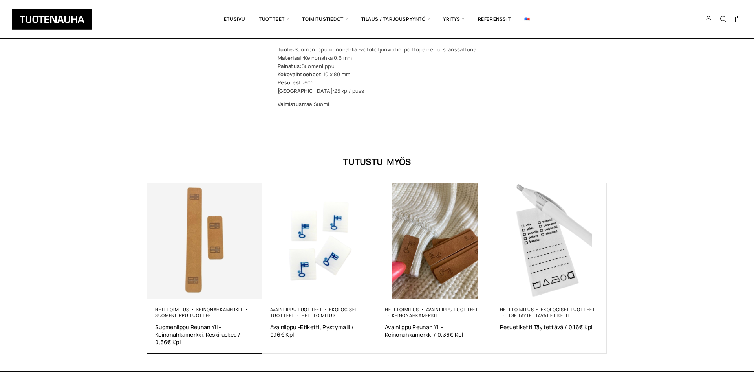
click at [197, 246] on img at bounding box center [204, 240] width 115 height 115
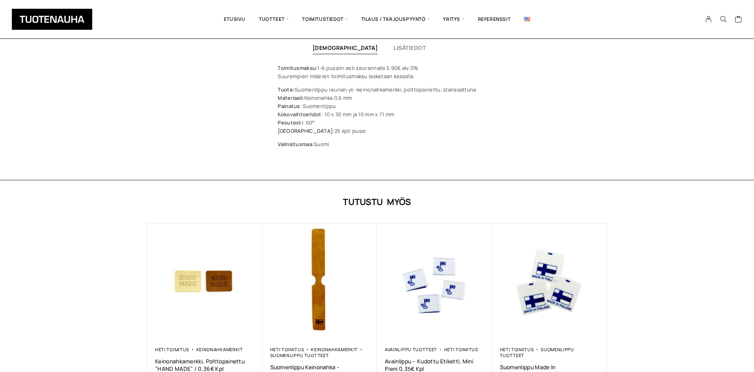
scroll to position [441, 0]
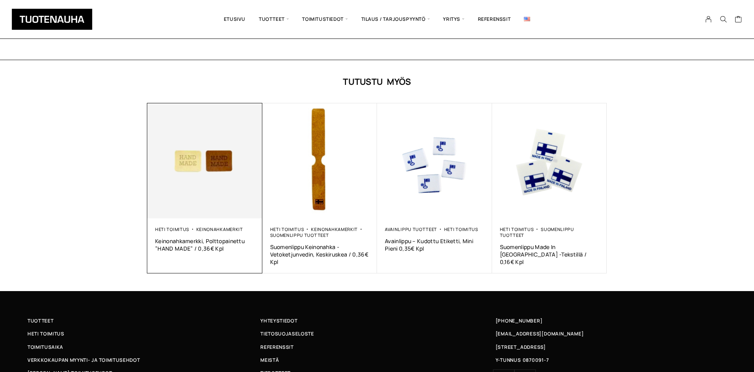
click at [205, 175] on img at bounding box center [204, 160] width 115 height 115
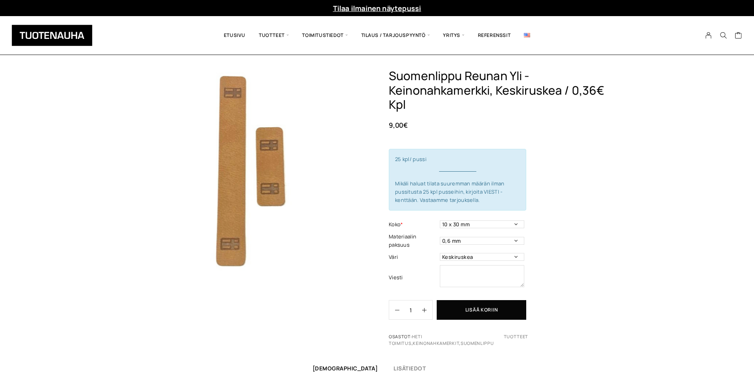
scroll to position [160, 0]
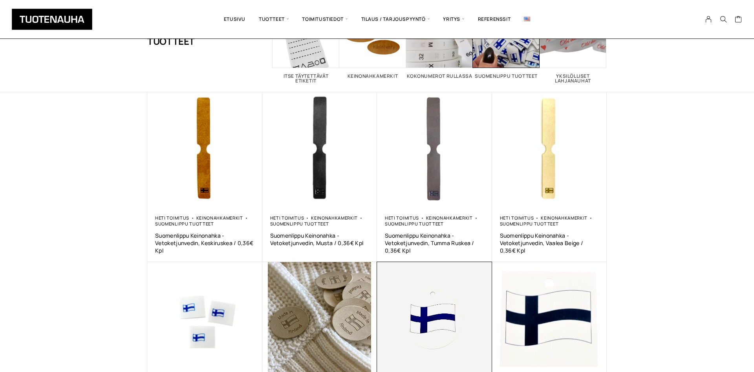
scroll to position [200, 0]
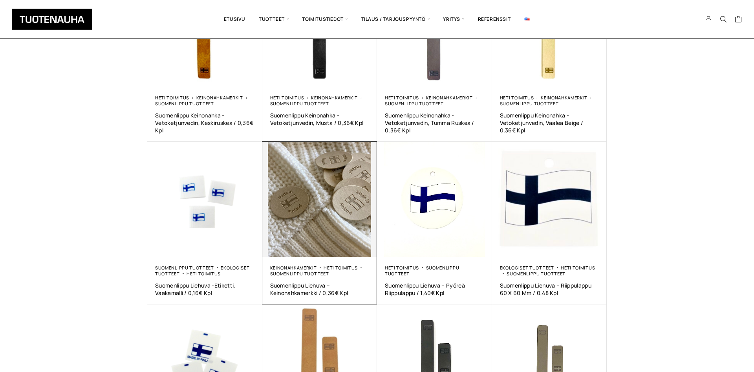
click at [334, 196] on img at bounding box center [319, 199] width 115 height 115
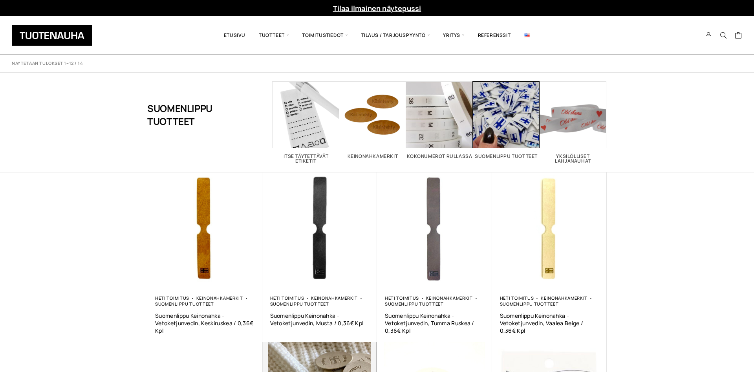
scroll to position [280, 0]
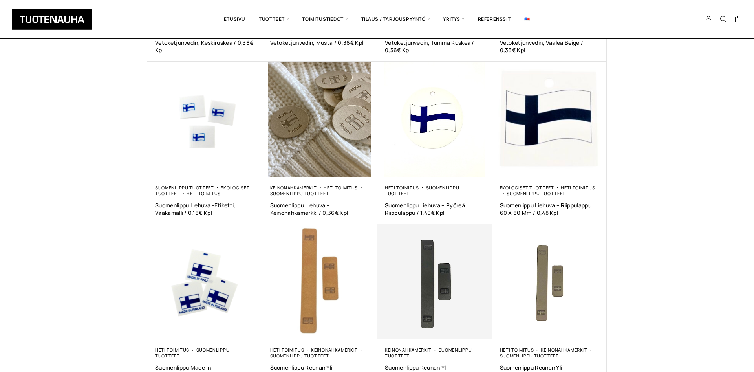
click at [434, 297] on img at bounding box center [434, 281] width 115 height 115
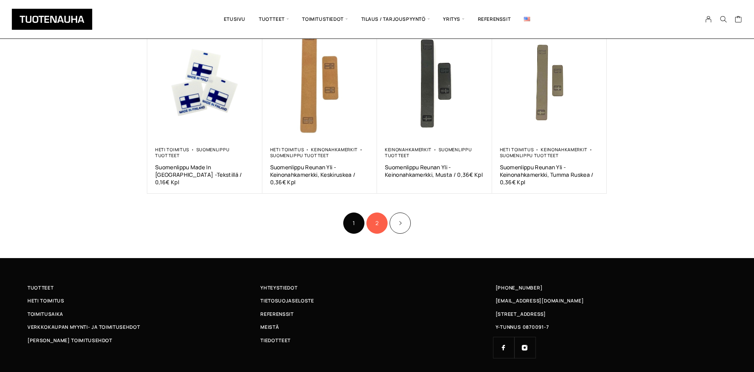
click at [379, 229] on link "2" at bounding box center [376, 222] width 21 height 21
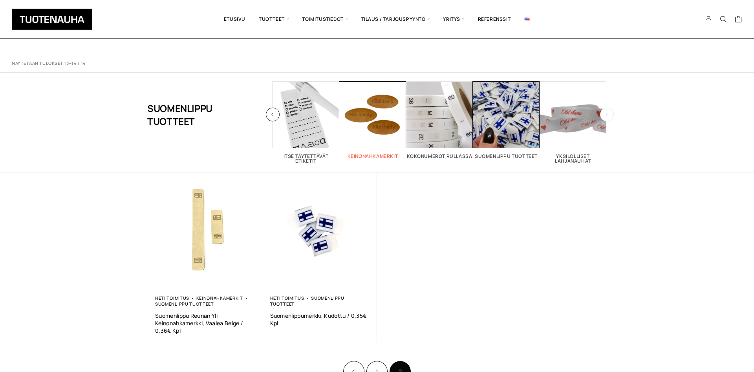
scroll to position [160, 0]
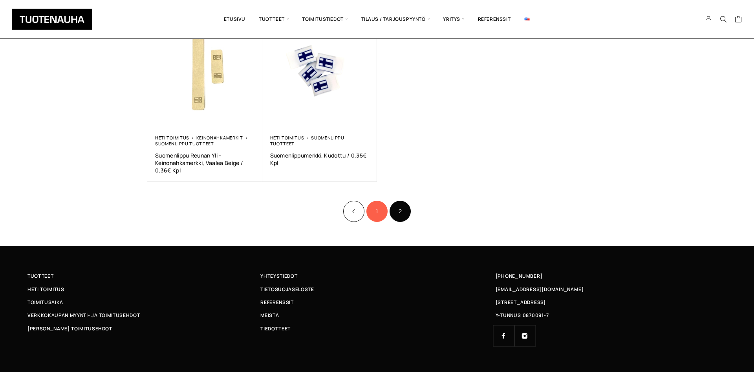
click at [375, 214] on link "1" at bounding box center [376, 211] width 21 height 21
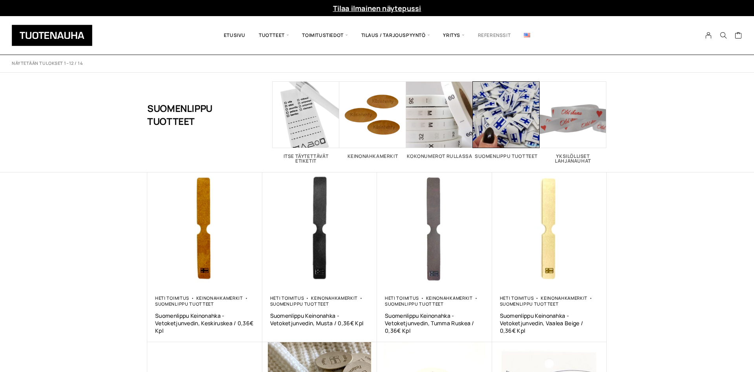
click at [483, 38] on link "Referenssit" at bounding box center [494, 35] width 46 height 27
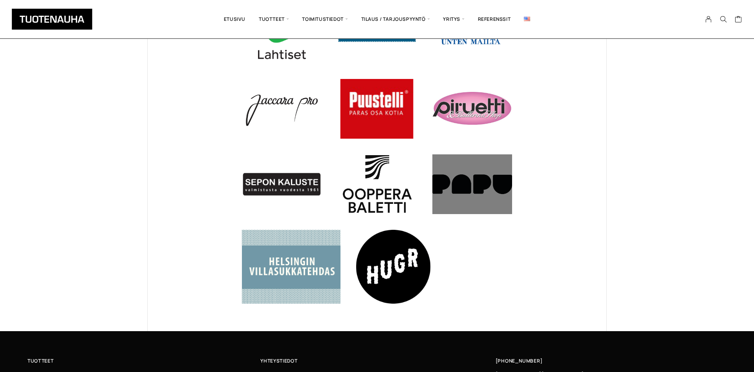
scroll to position [481, 0]
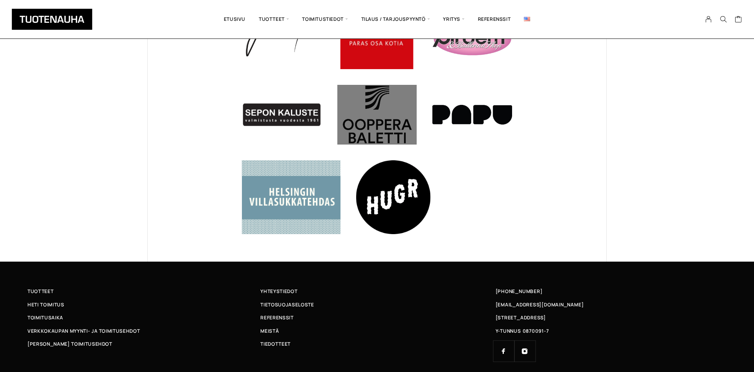
click at [383, 108] on div at bounding box center [377, 115] width 80 height 60
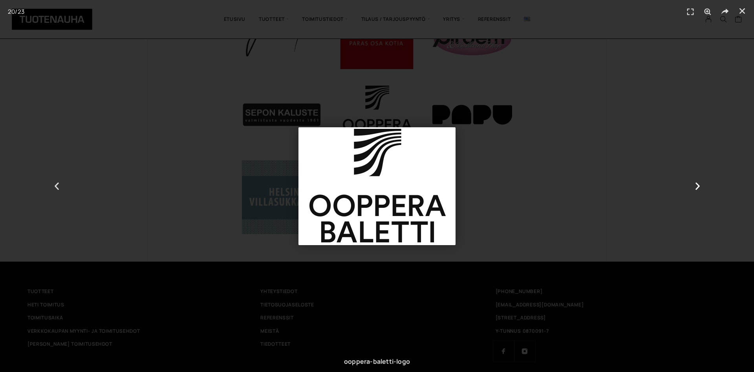
click at [696, 184] on icon "Next slide" at bounding box center [698, 186] width 10 height 10
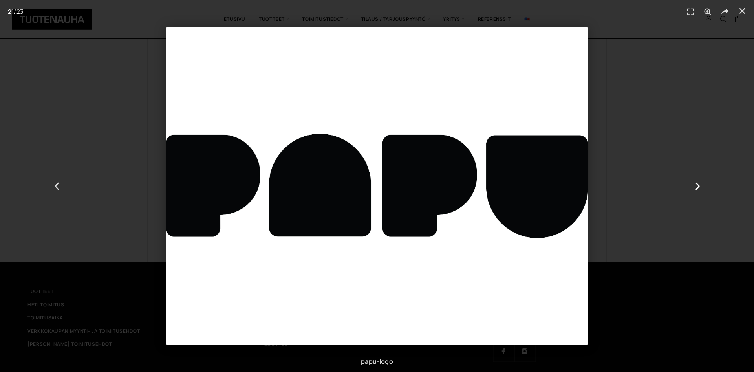
click at [696, 182] on icon "Next slide" at bounding box center [698, 186] width 10 height 10
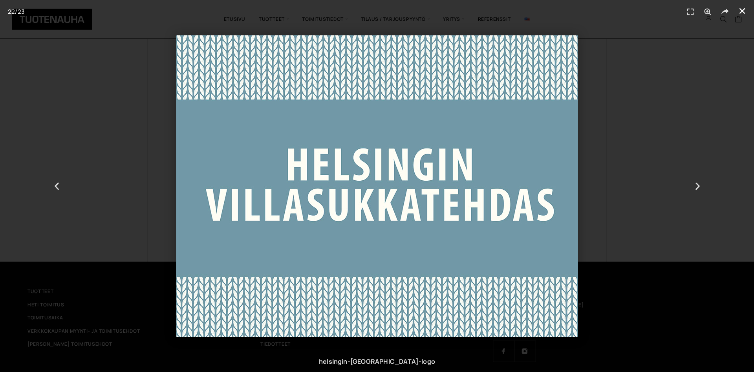
click at [740, 11] on icon "Sulje (Esc)" at bounding box center [742, 11] width 8 height 8
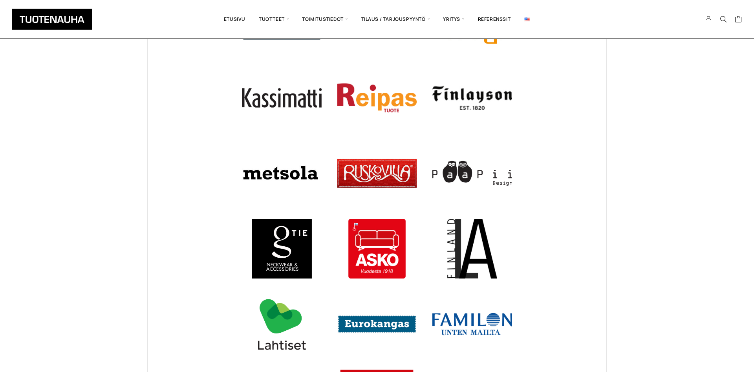
scroll to position [0, 0]
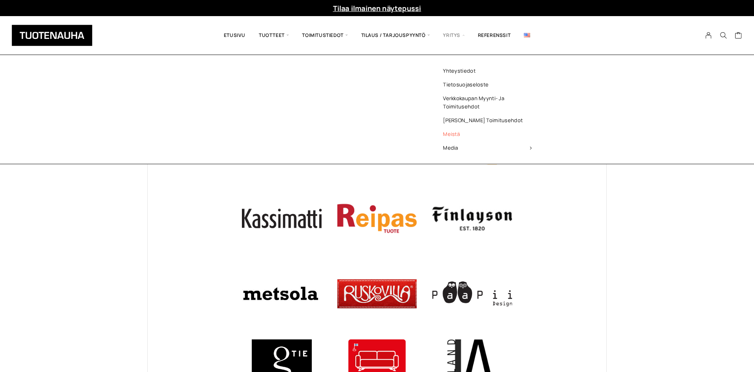
click at [453, 135] on link "Meistä" at bounding box center [487, 134] width 114 height 14
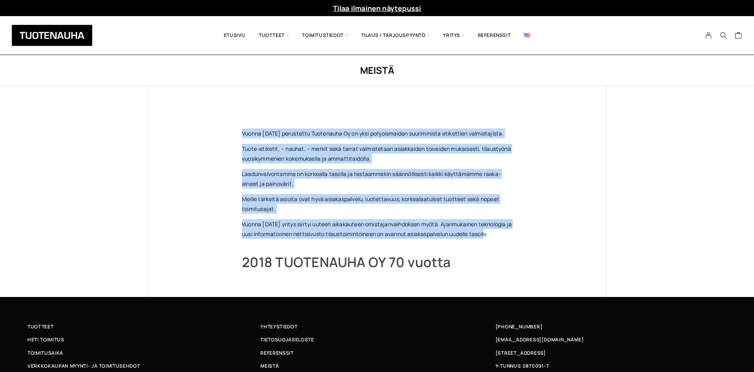
drag, startPoint x: 242, startPoint y: 131, endPoint x: 513, endPoint y: 230, distance: 288.5
click at [513, 230] on div "Vuonna [DATE] perustettu Tuotenauha Oy on yksi pohjoismaiden suurimmista etiket…" at bounding box center [377, 191] width 302 height 211
copy div "Vuonna [DATE] perustettu Tuotenauha Oy on yksi pohjoismaiden suurimmista etiket…"
